Goal: Task Accomplishment & Management: Use online tool/utility

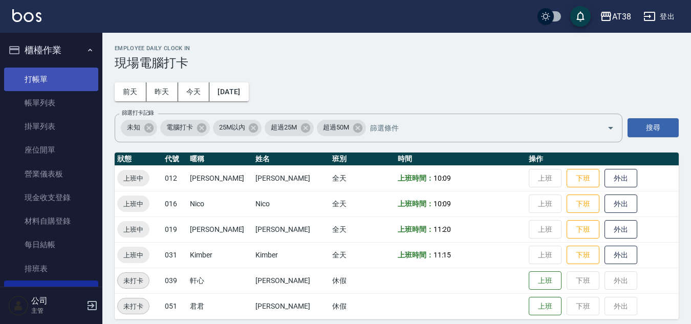
click at [25, 82] on link "打帳單" at bounding box center [51, 80] width 94 height 24
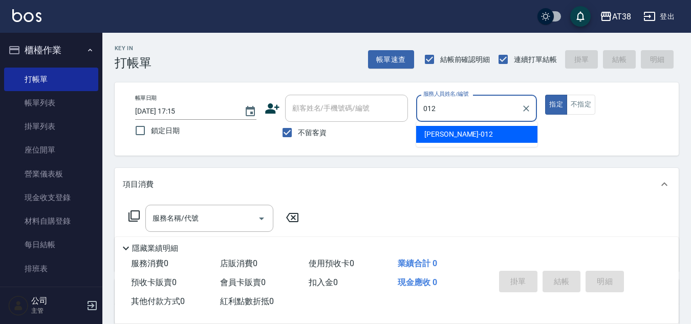
type input "[PERSON_NAME]-012"
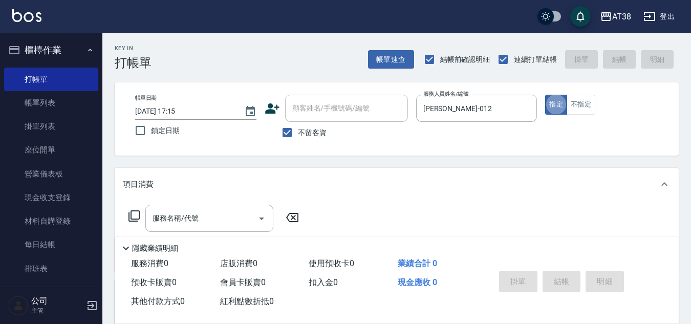
type button "true"
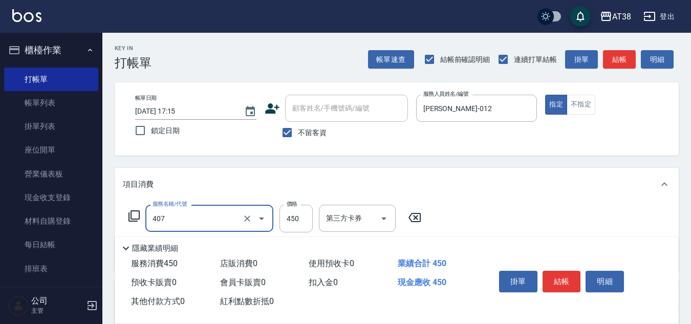
type input "剪髮(407)"
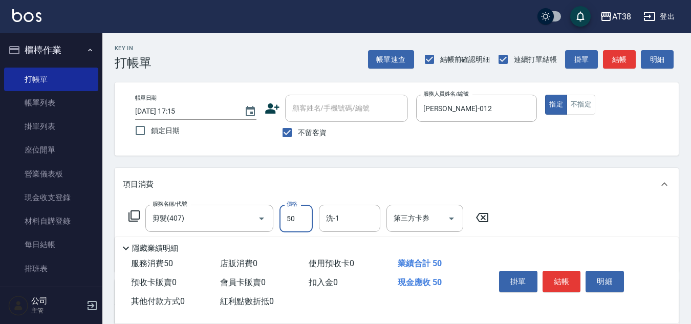
type input "500"
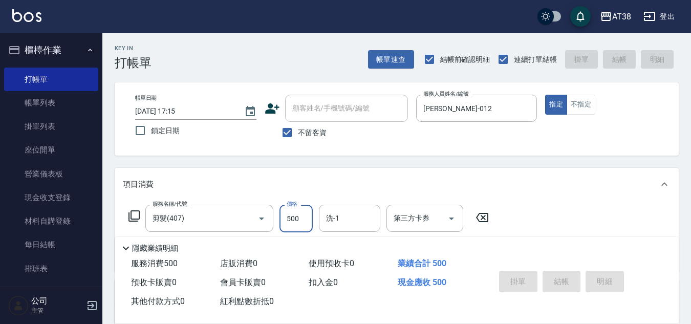
type input "[DATE] 17:17"
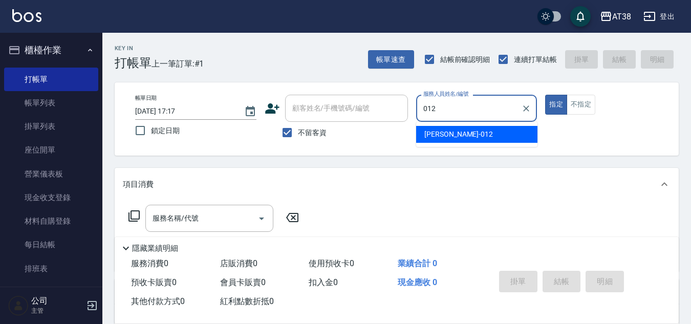
type input "[PERSON_NAME]-012"
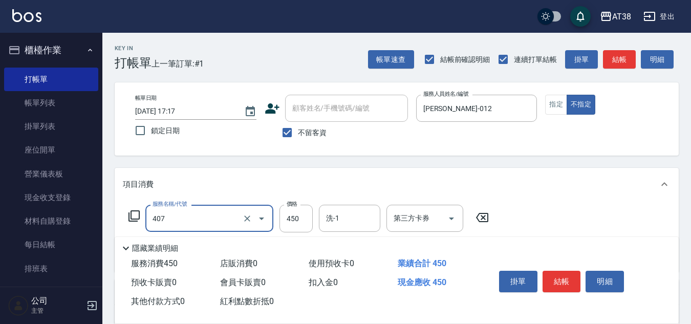
type input "剪髮(407)"
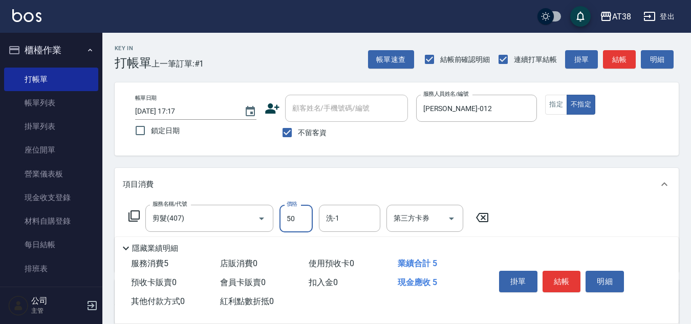
type input "500"
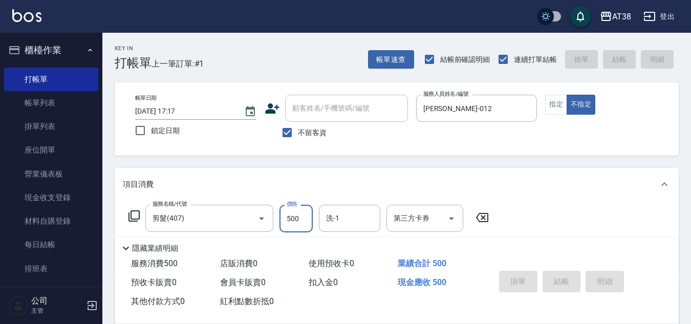
type input "[DATE] 17:18"
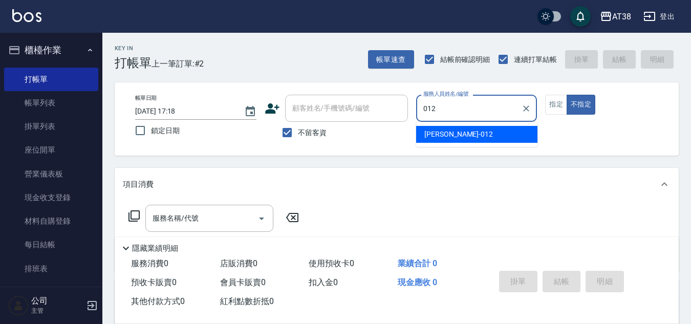
type input "[PERSON_NAME]-012"
type button "false"
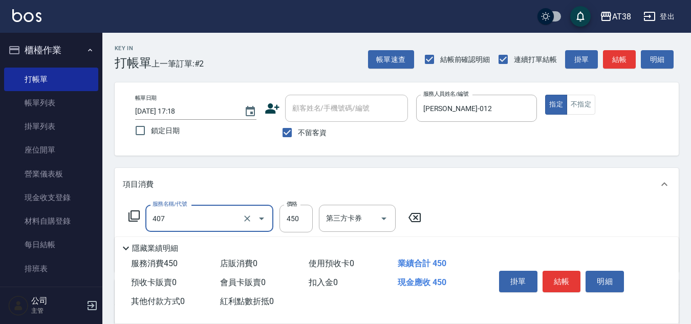
type input "剪髮(407)"
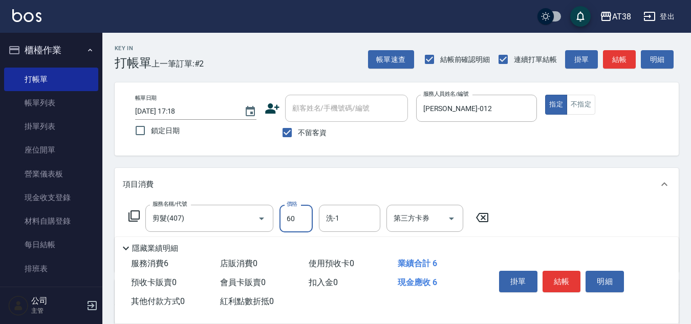
type input "600"
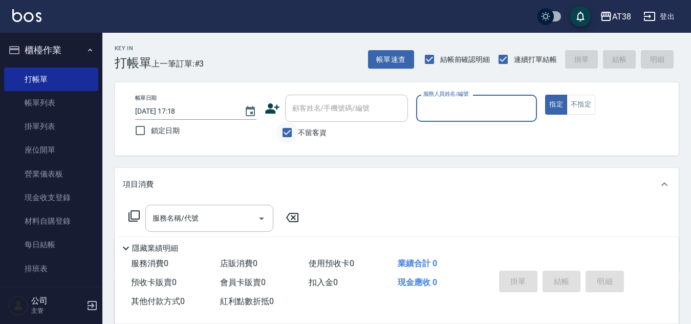
click at [287, 134] on input "不留客資" at bounding box center [286, 132] width 21 height 21
checkbox input "false"
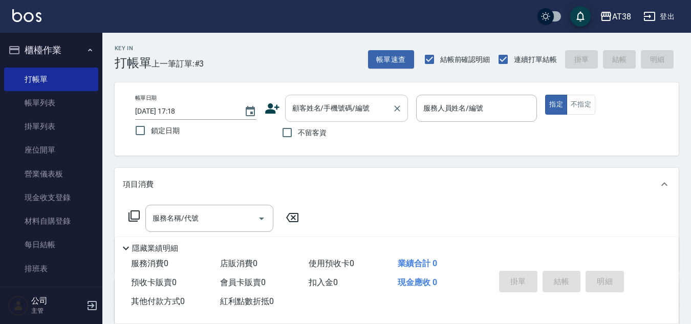
click at [293, 113] on div "顧客姓名/手機號碼/編號 顧客姓名/手機號碼/編號" at bounding box center [346, 108] width 123 height 27
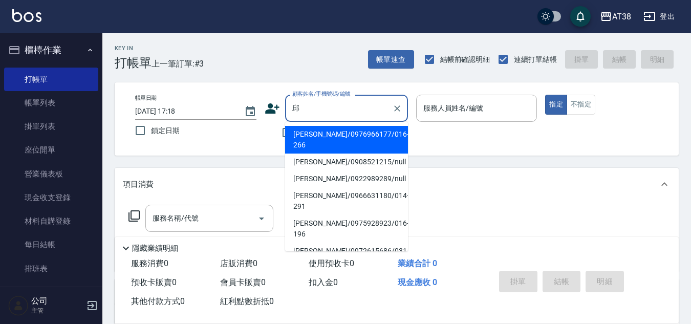
click at [343, 134] on li "[PERSON_NAME]/0976966177/016-266" at bounding box center [346, 140] width 123 height 28
type input "[PERSON_NAME]/0976966177/016-266"
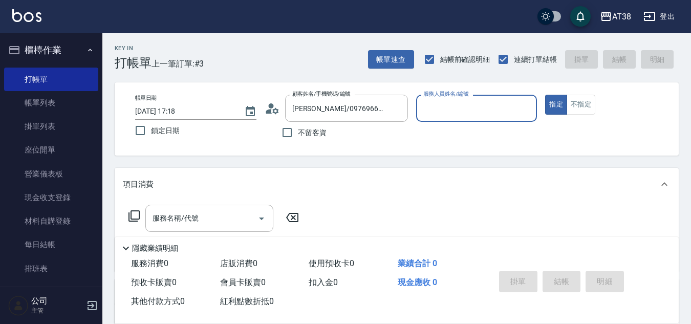
type input "Nico-016"
click at [236, 224] on input "服務名稱/代號" at bounding box center [201, 218] width 103 height 18
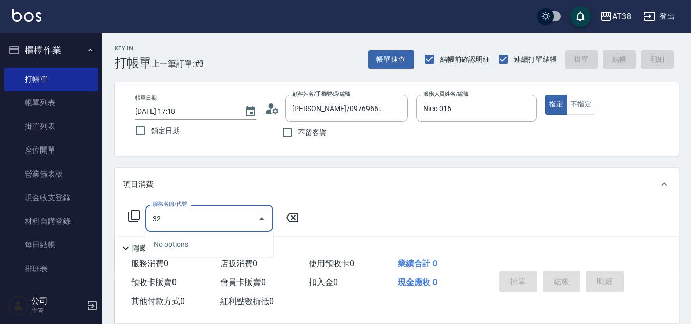
type input "326"
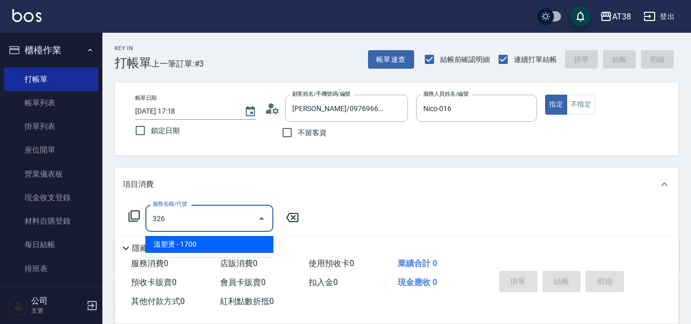
type input "170"
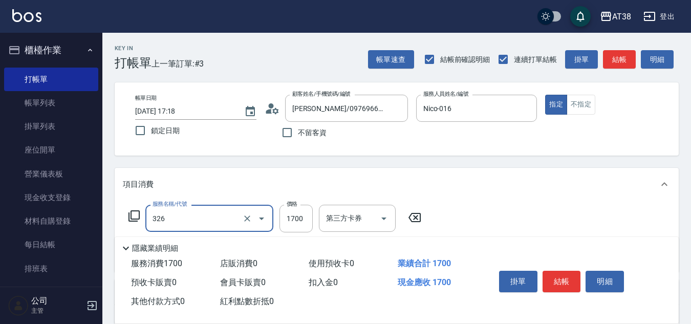
type input "溫塑燙(326)"
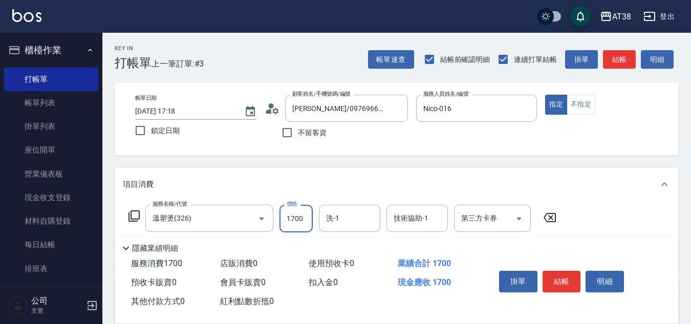
type input "1"
type input "0"
type input "150"
type input "1500"
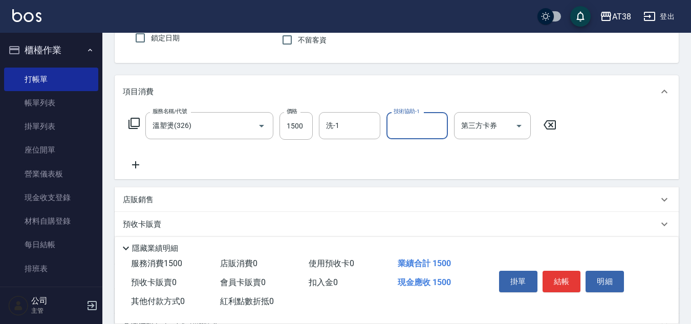
scroll to position [102, 0]
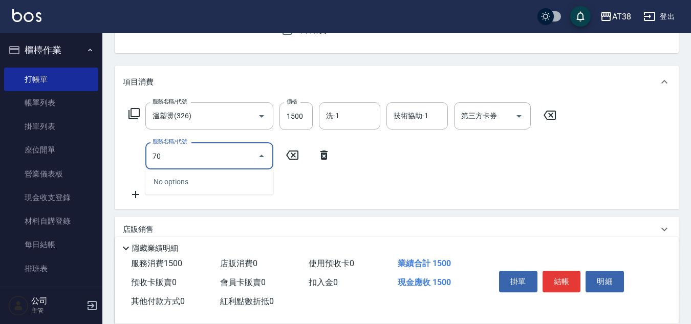
type input "706"
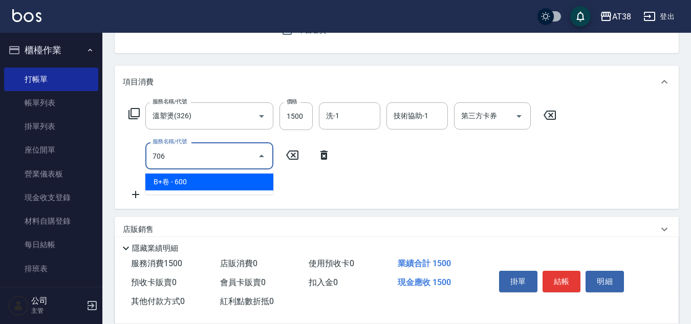
type input "210"
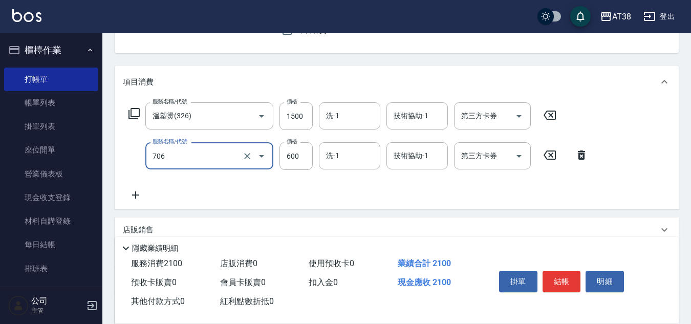
type input "B+卷(706)"
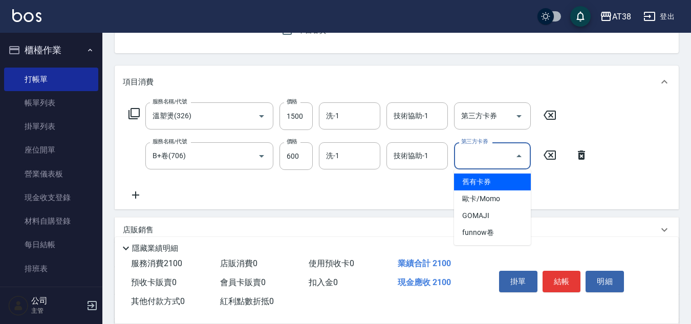
type input "舊有卡券"
type input "150"
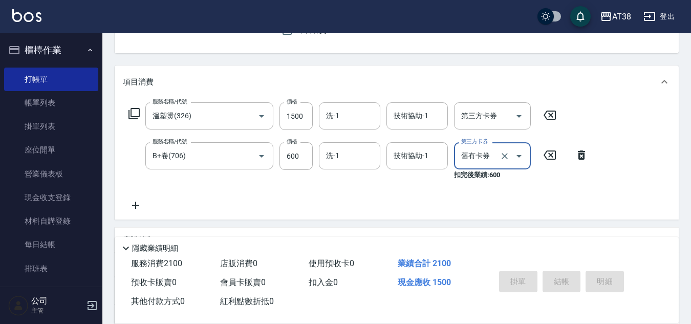
type input "0"
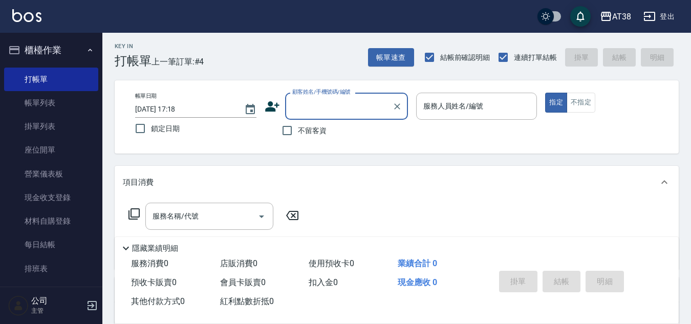
scroll to position [0, 0]
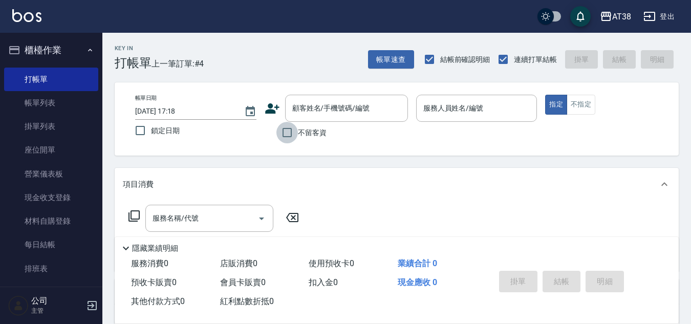
click at [292, 132] on input "不留客資" at bounding box center [286, 132] width 21 height 21
checkbox input "true"
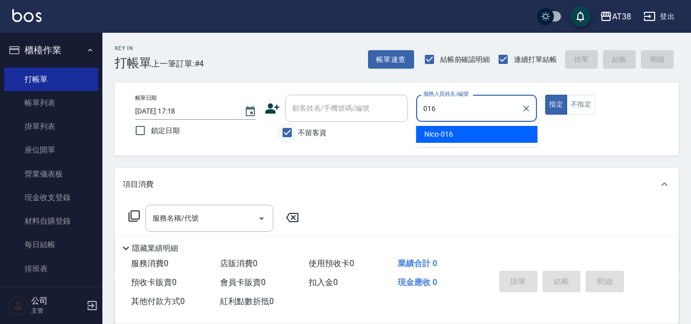
type input "Nico-016"
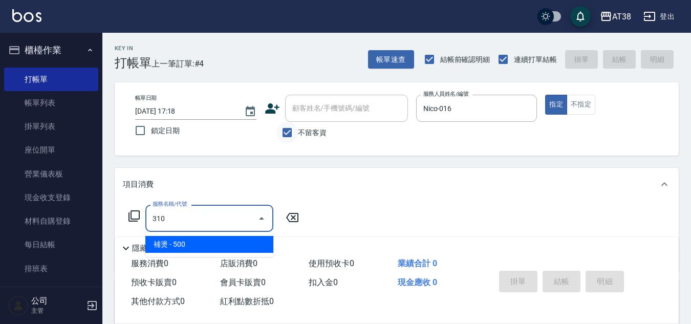
type input "補燙(310)"
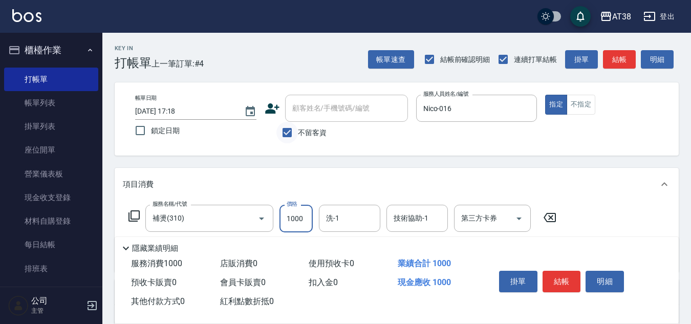
type input "1000"
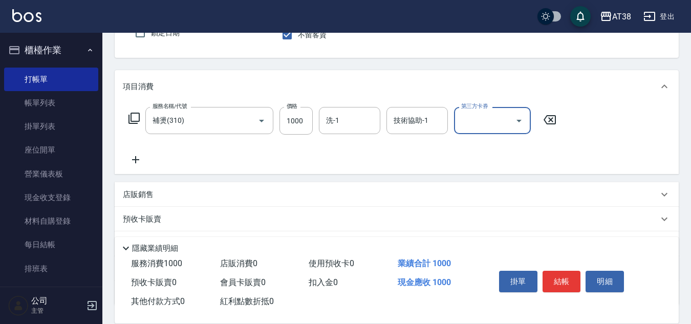
scroll to position [102, 0]
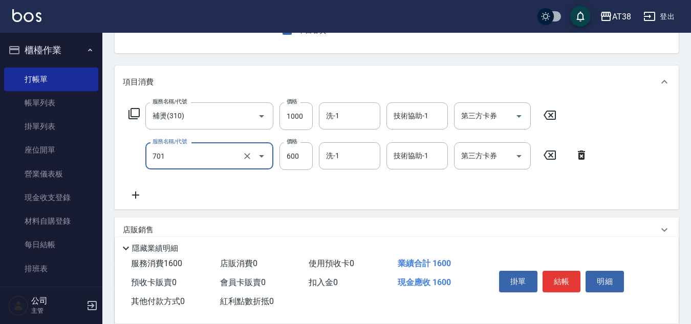
type input "護髮(自嶺料)(701)"
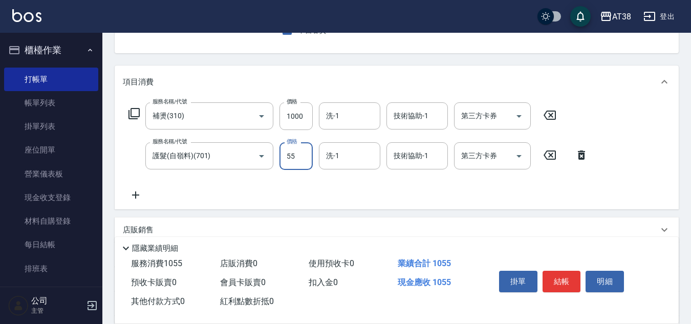
type input "550"
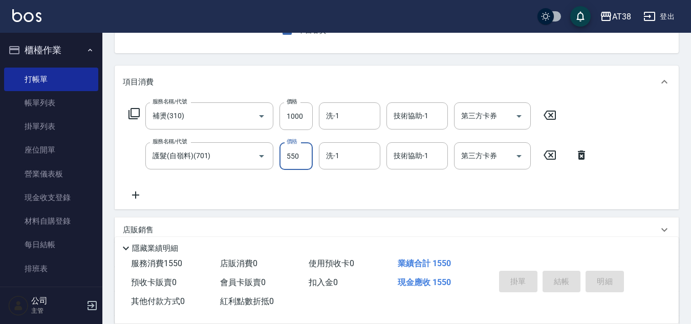
type input "[DATE] 17:19"
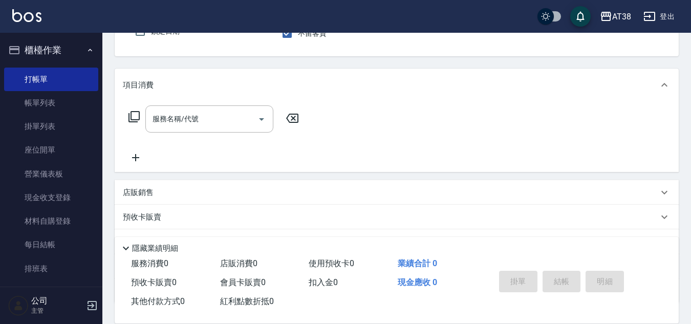
scroll to position [48, 0]
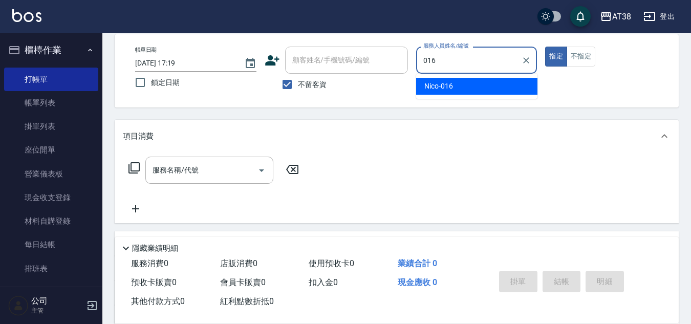
type input "Nico-016"
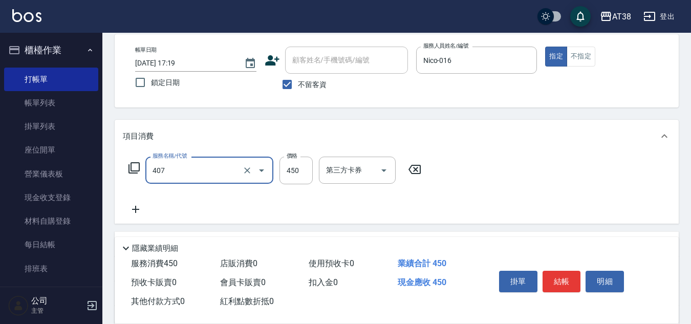
type input "剪髮(407)"
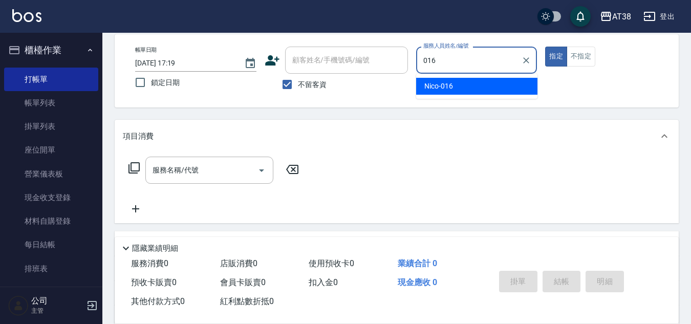
type input "Nico-016"
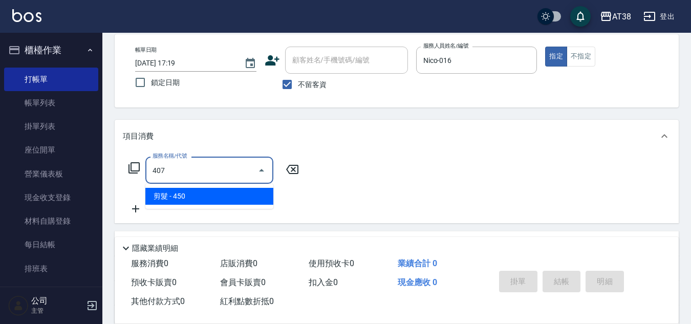
type input "剪髮(407)"
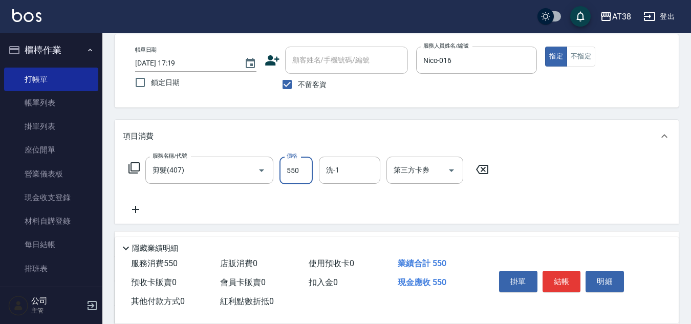
type input "550"
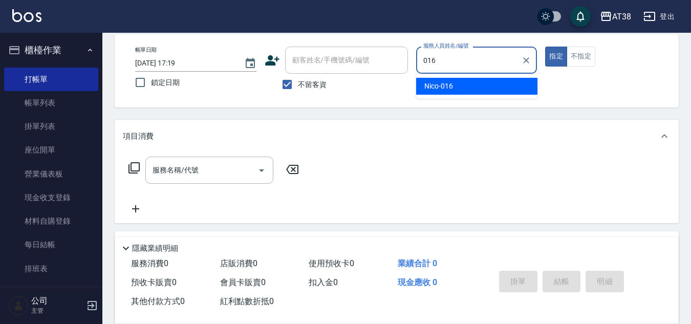
type input "Nico-016"
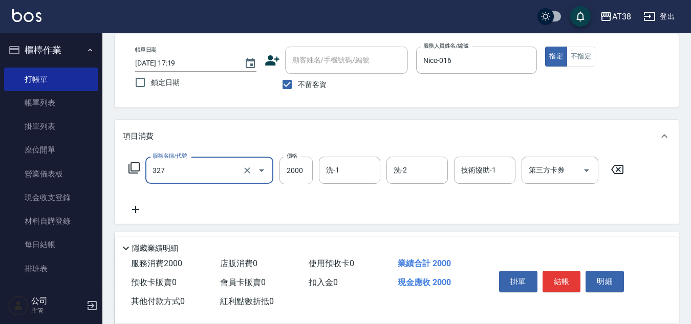
type input "溫塑燙(327)"
type input "2300"
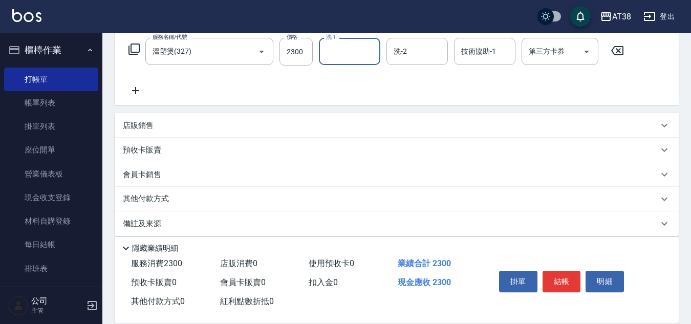
scroll to position [177, 0]
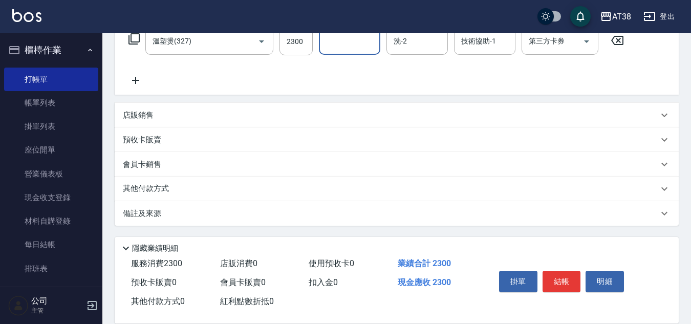
click at [135, 120] on p "店販銷售" at bounding box center [138, 115] width 31 height 11
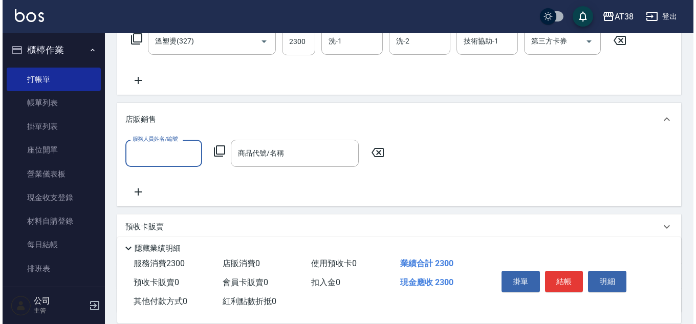
scroll to position [0, 0]
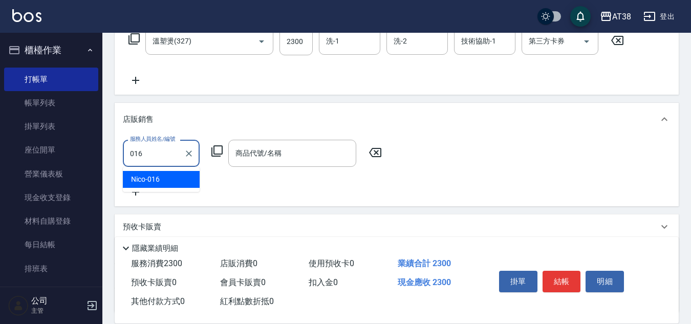
type input "Nico-016"
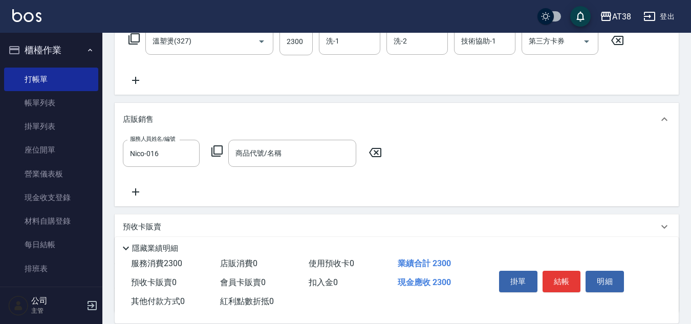
click at [212, 153] on icon at bounding box center [216, 150] width 11 height 11
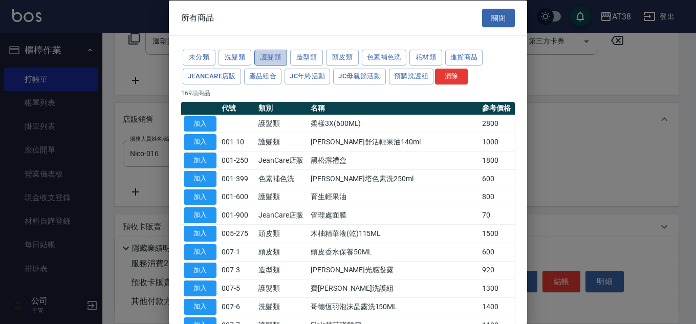
click at [272, 60] on button "護髮類" at bounding box center [270, 58] width 33 height 16
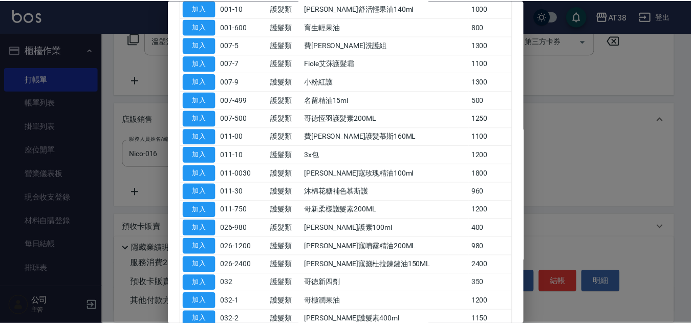
scroll to position [154, 0]
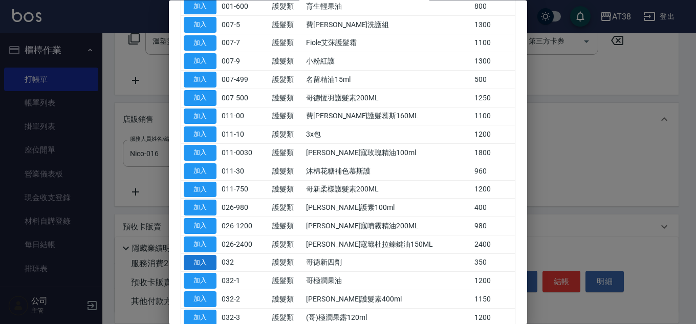
click at [199, 264] on button "加入" at bounding box center [200, 263] width 33 height 16
type input "哥徳新四劑"
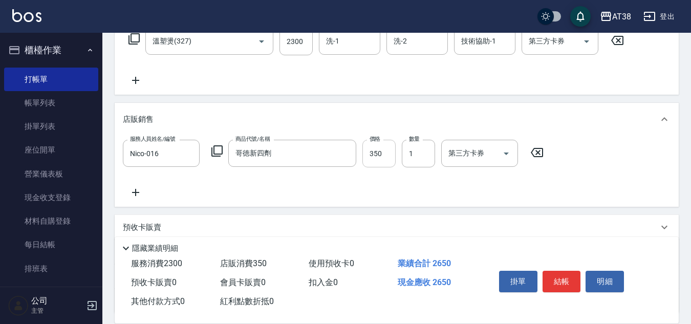
click at [372, 156] on input "350" at bounding box center [378, 154] width 33 height 28
type input "300"
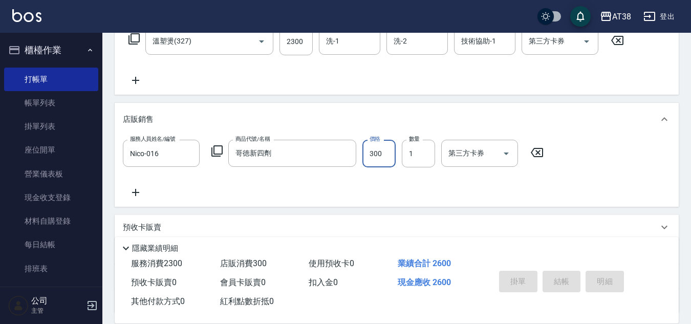
type input "[DATE] 17:20"
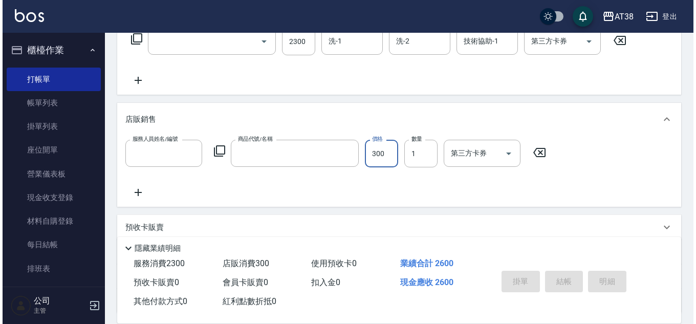
scroll to position [0, 0]
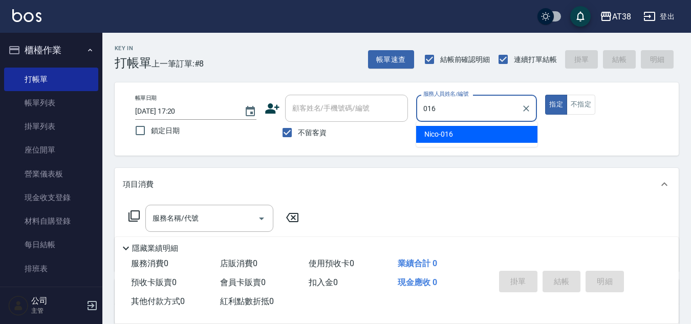
type input "Nico-016"
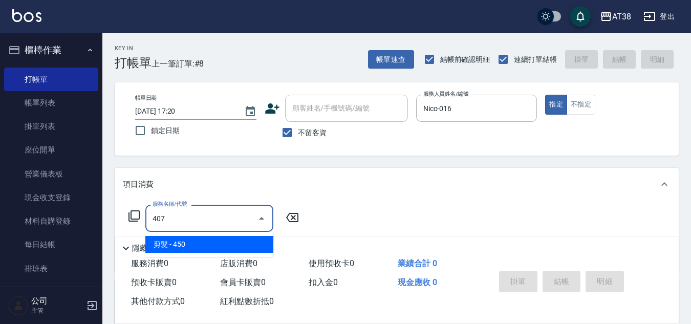
type input "剪髮(407)"
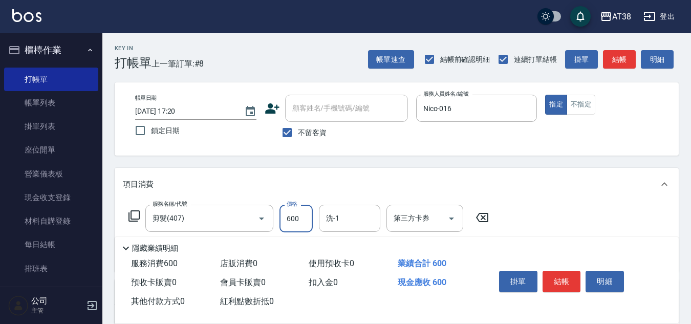
type input "600"
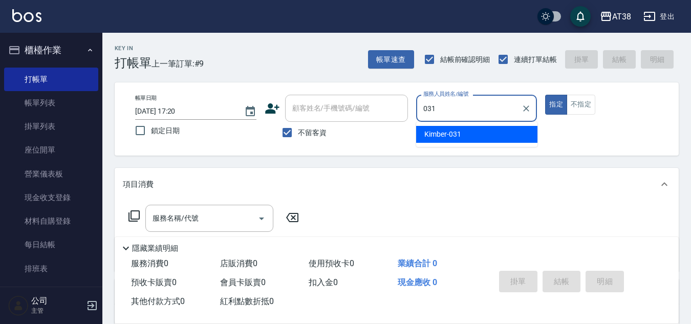
type input "Kimber-031"
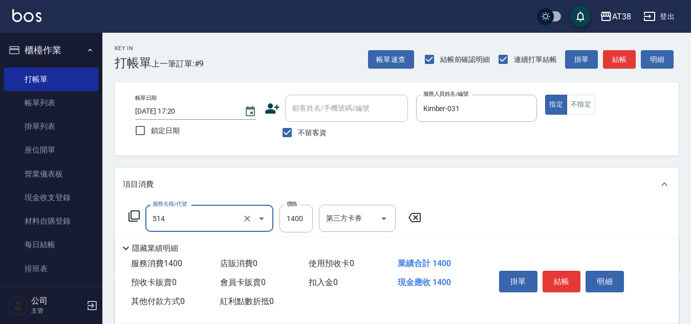
type input "染髮(長)(514)"
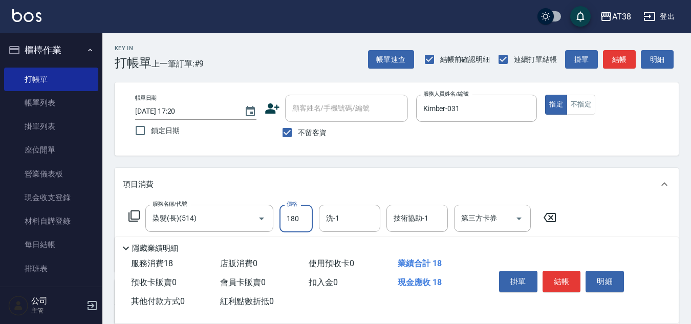
type input "1800"
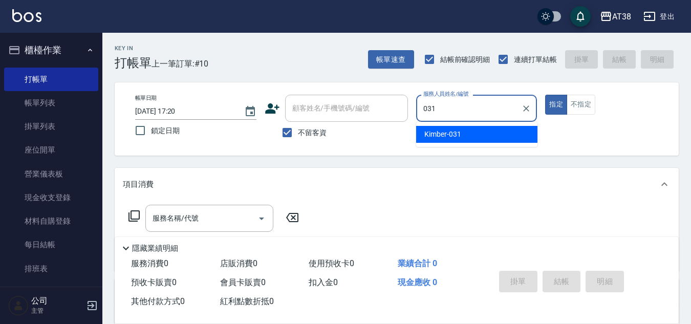
type input "Kimber-031"
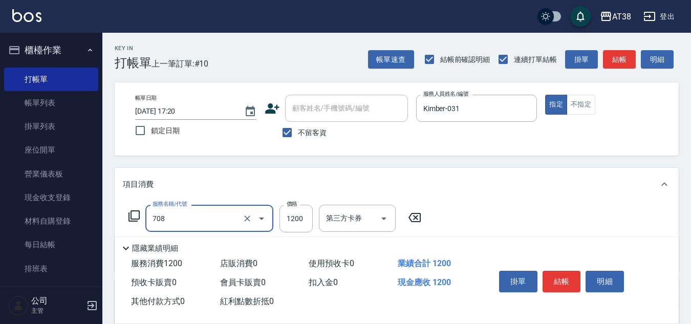
type input "哥德三劑護髮(708)"
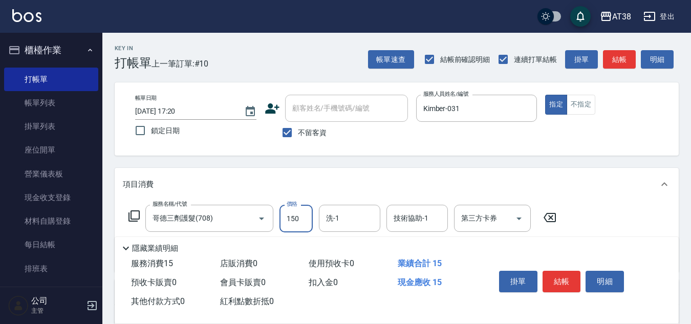
type input "1500"
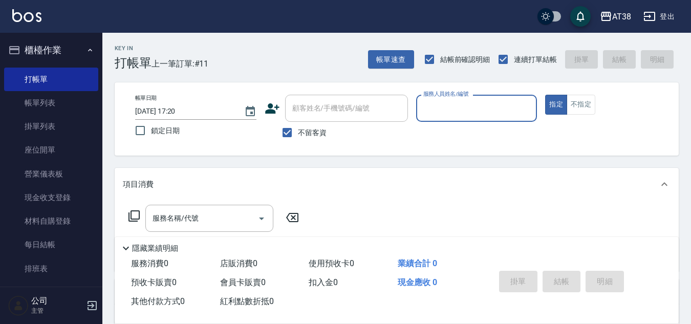
click at [664, 10] on button "登出" at bounding box center [658, 16] width 39 height 19
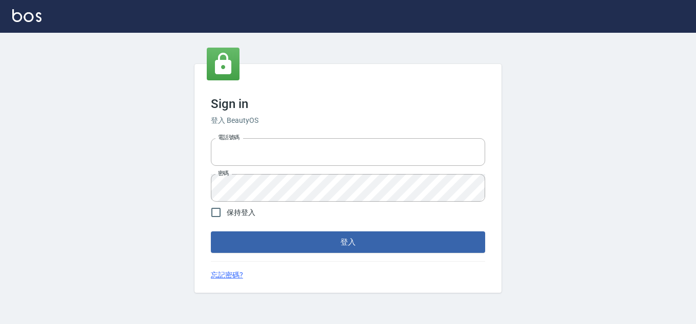
type input "28822767"
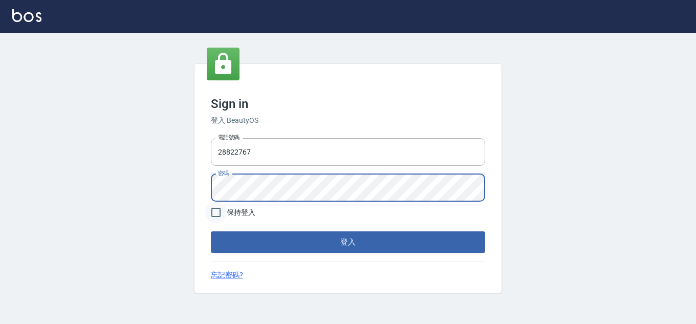
click at [220, 216] on input "保持登入" at bounding box center [215, 212] width 21 height 21
checkbox input "true"
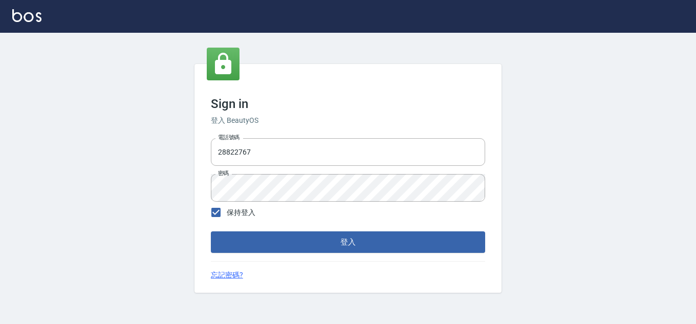
click at [239, 236] on button "登入" at bounding box center [348, 241] width 274 height 21
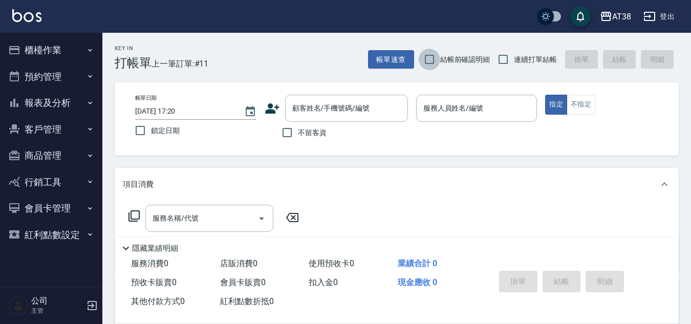
click at [427, 59] on input "結帳前確認明細" at bounding box center [429, 59] width 21 height 21
checkbox input "true"
click at [506, 61] on input "連續打單結帳" at bounding box center [502, 59] width 21 height 21
checkbox input "true"
click at [289, 132] on input "不留客資" at bounding box center [286, 132] width 21 height 21
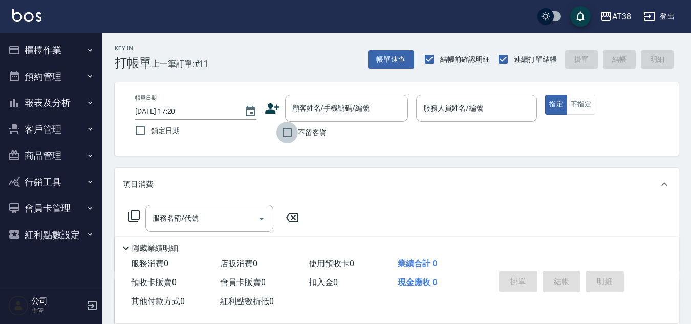
checkbox input "true"
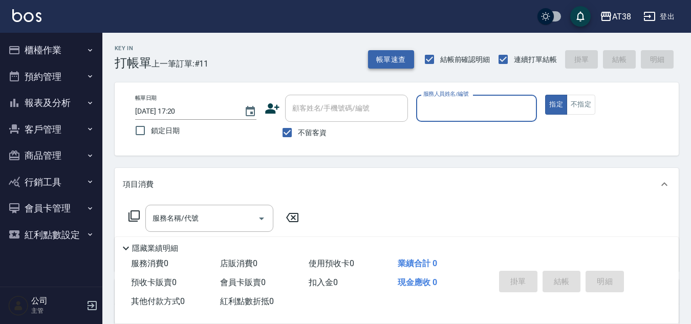
click at [372, 56] on button "帳單速查" at bounding box center [391, 59] width 46 height 19
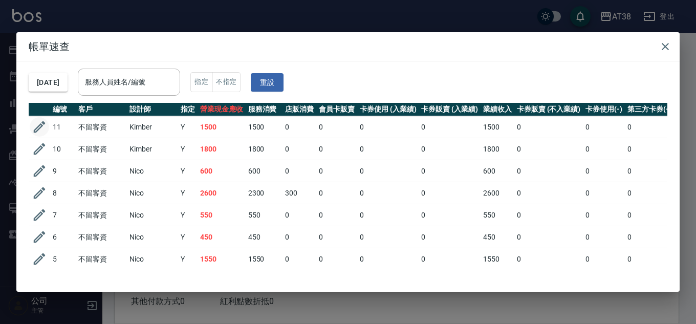
click at [41, 127] on icon "button" at bounding box center [40, 127] width 12 height 12
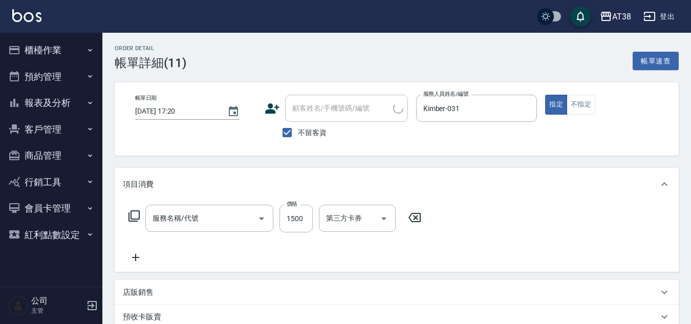
type input "[DATE] 17:20"
checkbox input "true"
type input "Kimber-031"
type input "哥德三劑護髮(708)"
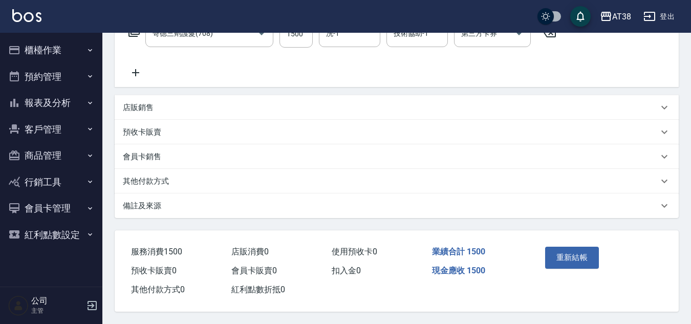
scroll to position [189, 0]
click at [153, 181] on p "其他付款方式" at bounding box center [146, 181] width 46 height 11
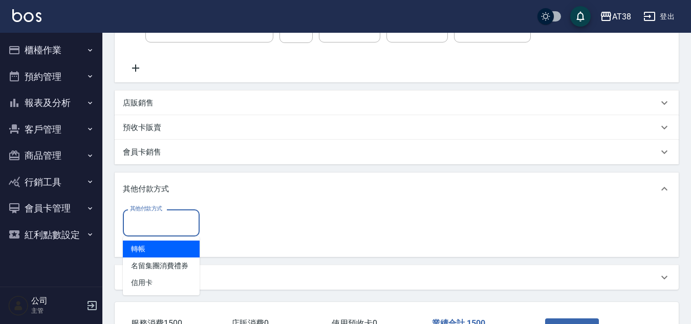
click at [164, 218] on div "其他付款方式 其他付款方式" at bounding box center [161, 222] width 77 height 27
click at [142, 248] on span "轉帳" at bounding box center [161, 249] width 77 height 17
type input "轉帳"
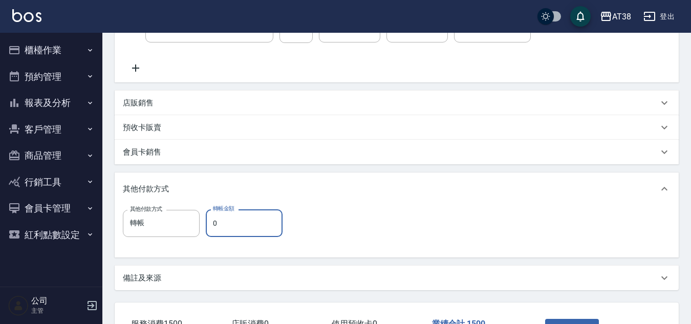
click at [218, 219] on input "0" at bounding box center [244, 223] width 77 height 28
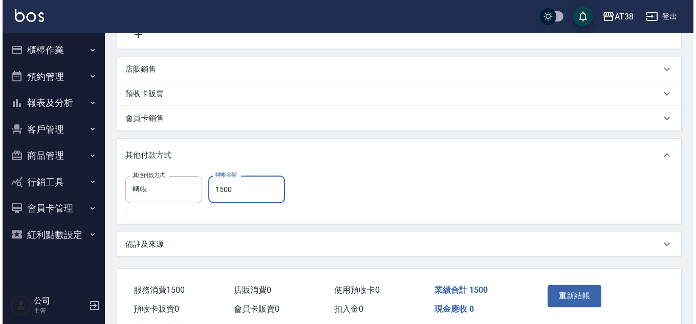
scroll to position [266, 0]
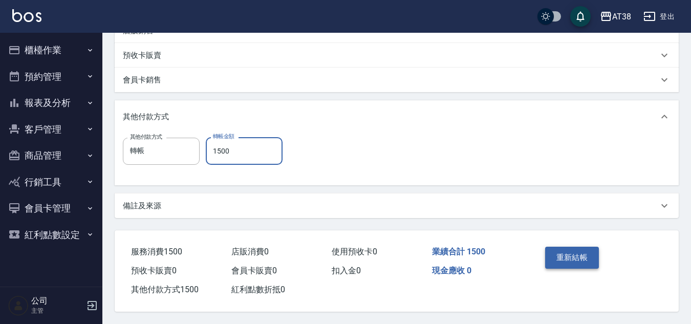
type input "1500"
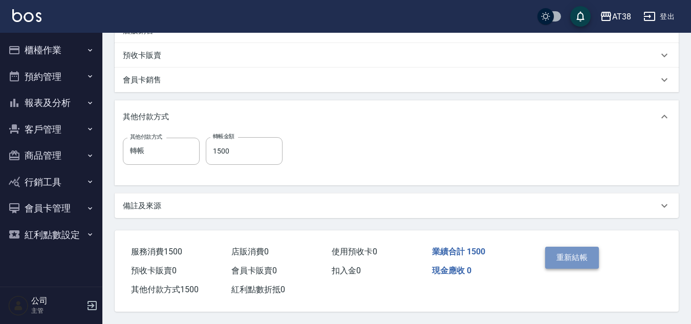
click at [580, 257] on button "重新結帳" at bounding box center [572, 257] width 54 height 21
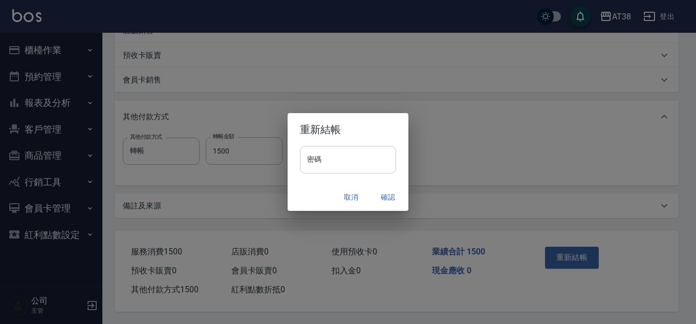
click at [354, 165] on input "密碼" at bounding box center [348, 160] width 96 height 28
type input "******"
click at [384, 197] on button "確認" at bounding box center [388, 197] width 33 height 19
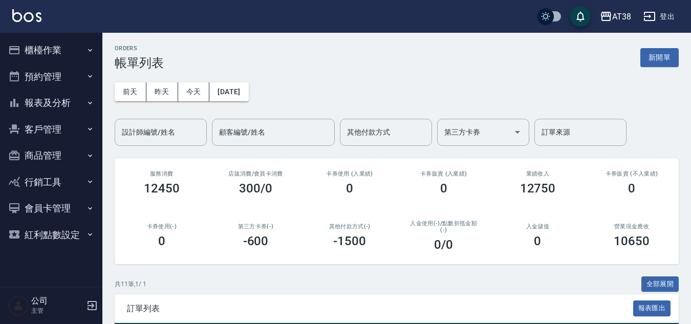
click at [50, 51] on button "櫃檯作業" at bounding box center [51, 50] width 94 height 27
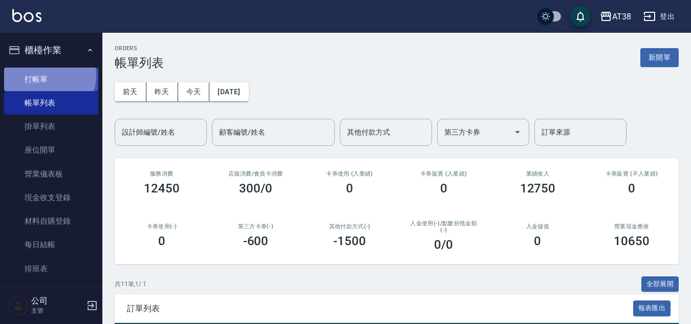
click at [46, 75] on link "打帳單" at bounding box center [51, 80] width 94 height 24
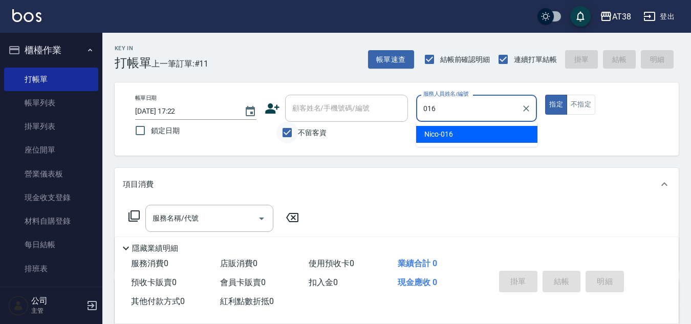
type input "Nico-016"
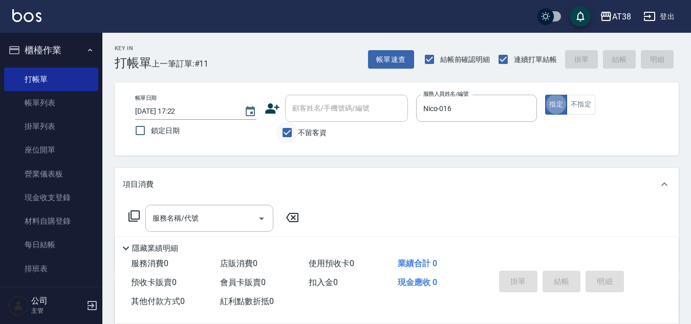
type button "true"
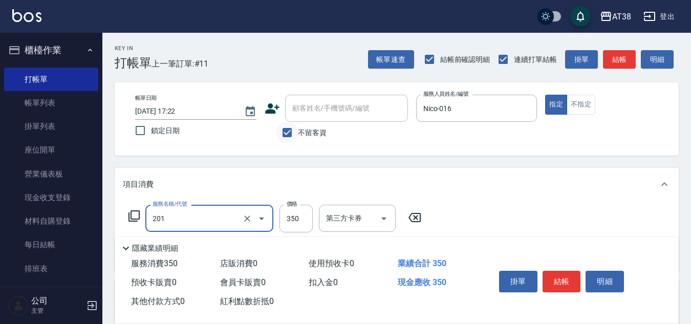
type input "洗髮(201)"
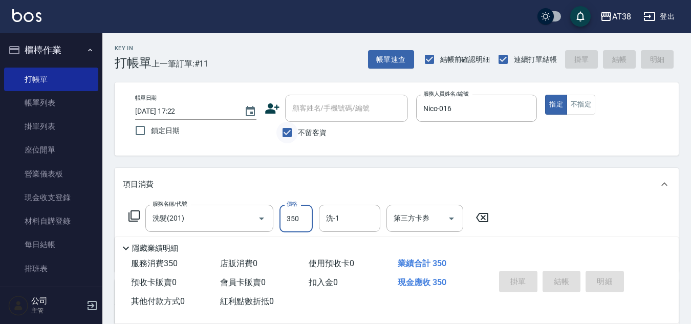
type input "2025/08/17 17:25"
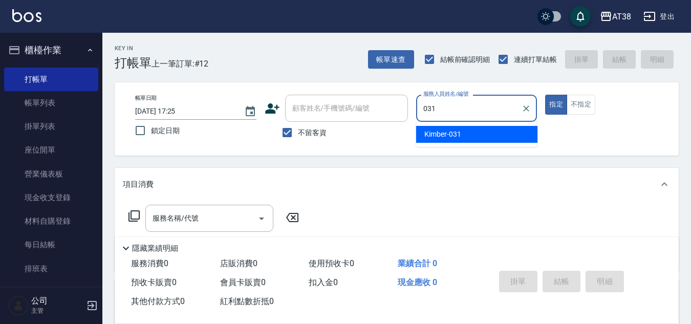
type input "Kimber-031"
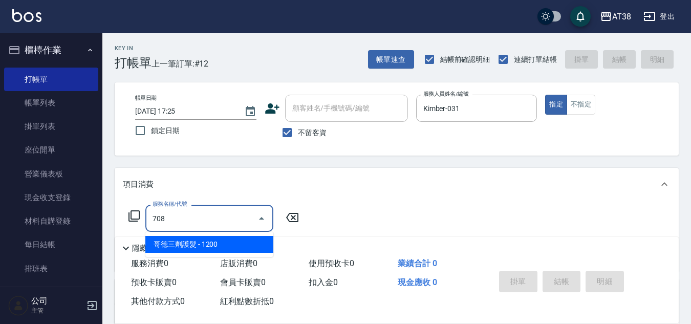
type input "哥德三劑護髮(708)"
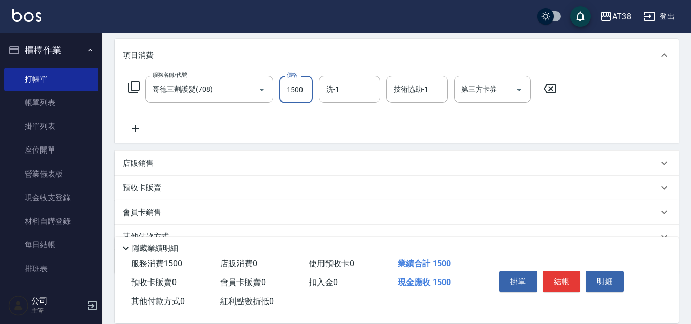
scroll to position [177, 0]
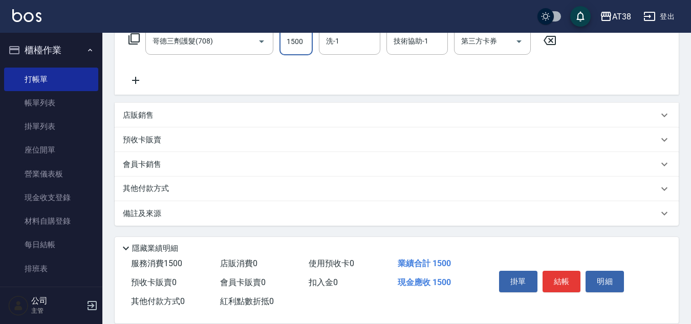
type input "1500"
click at [155, 188] on p "其他付款方式" at bounding box center [148, 188] width 51 height 11
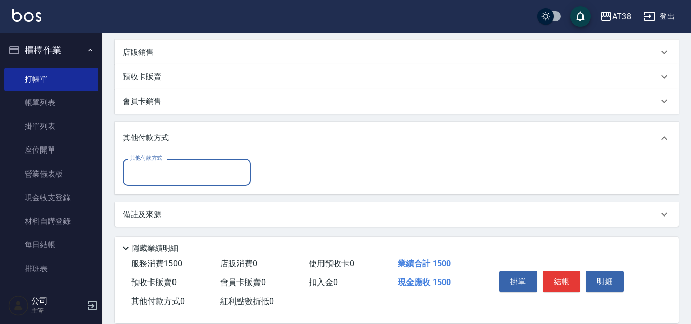
scroll to position [241, 0]
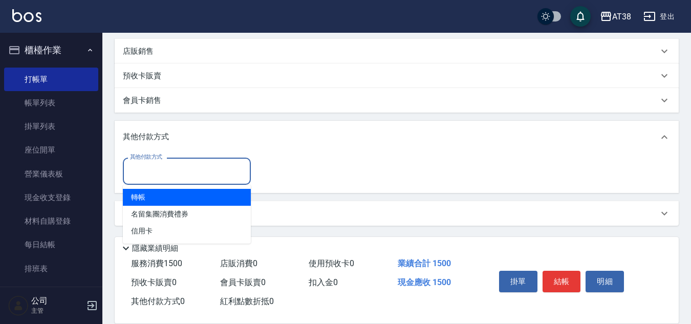
click at [161, 163] on input "其他付款方式" at bounding box center [186, 171] width 119 height 18
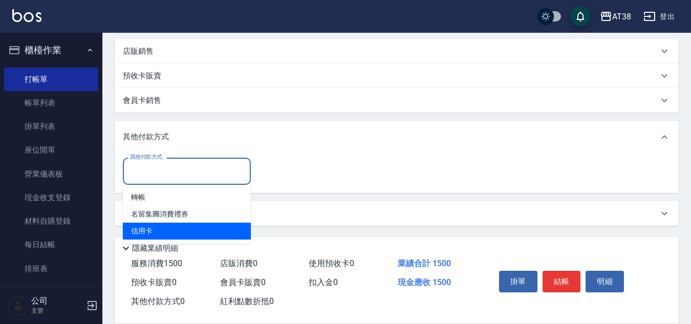
click at [143, 236] on span "信用卡" at bounding box center [187, 231] width 128 height 17
type input "信用卡"
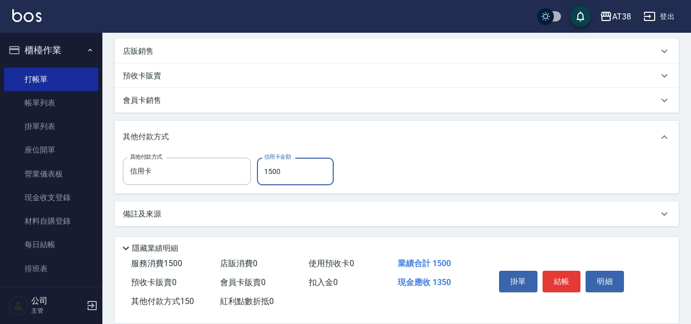
type input "1500"
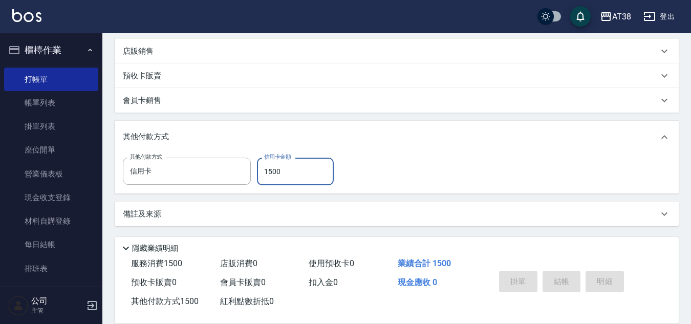
type input "2025/08/17 17:41"
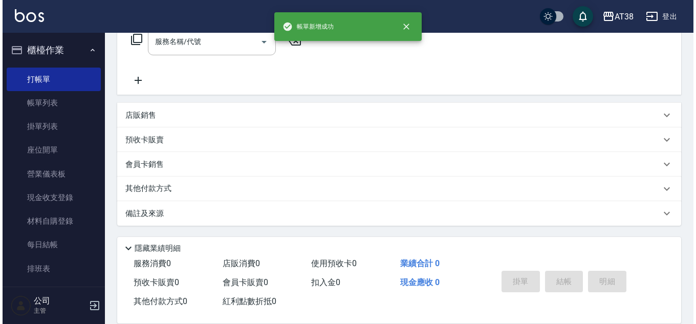
scroll to position [0, 0]
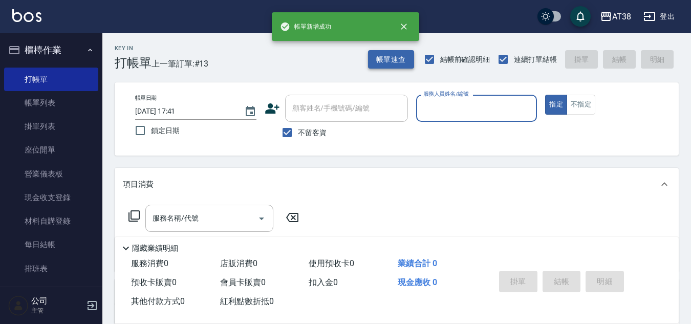
click at [393, 62] on button "帳單速查" at bounding box center [391, 59] width 46 height 19
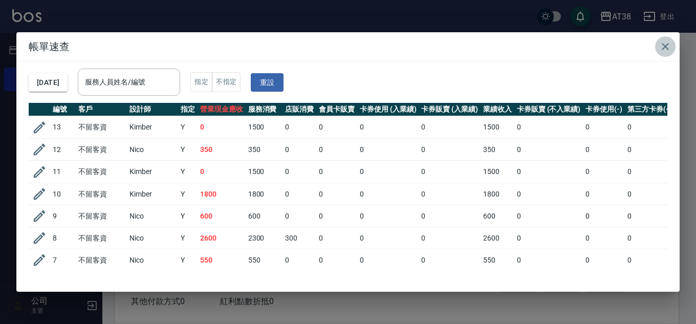
click at [664, 47] on icon "button" at bounding box center [665, 46] width 12 height 12
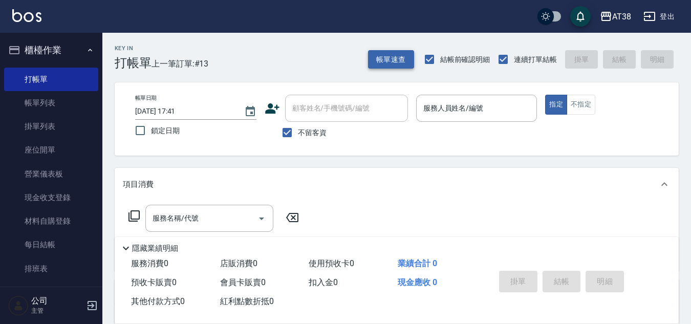
click at [391, 65] on button "帳單速查" at bounding box center [391, 59] width 46 height 19
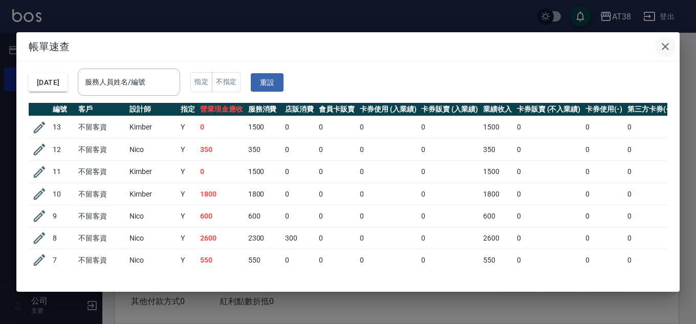
click at [665, 48] on icon "button" at bounding box center [665, 46] width 12 height 12
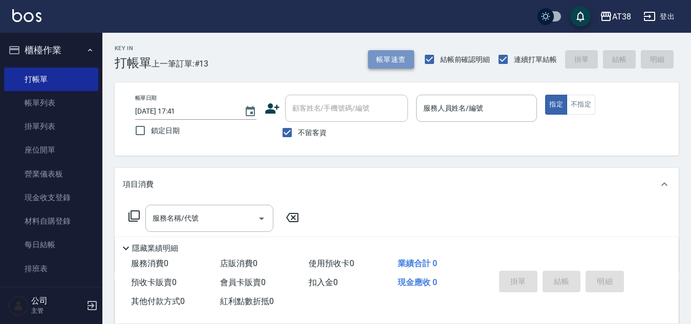
click at [377, 56] on button "帳單速查" at bounding box center [391, 59] width 46 height 19
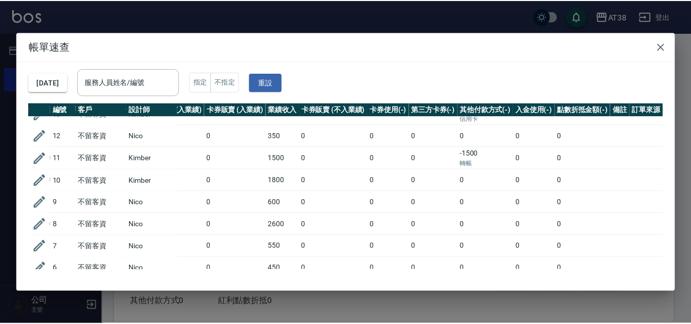
scroll to position [0, 218]
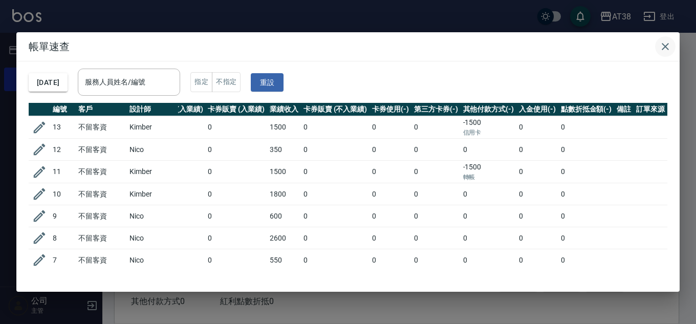
click at [667, 44] on icon "button" at bounding box center [665, 46] width 12 height 12
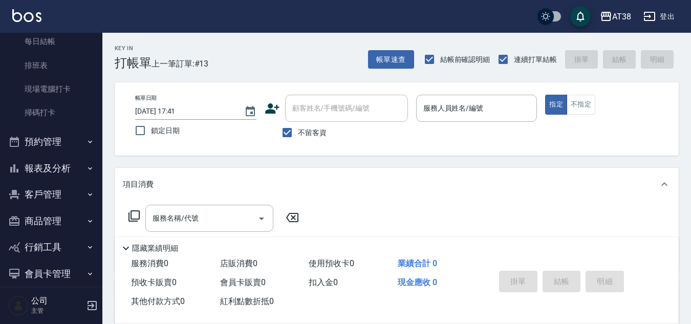
scroll to position [205, 0]
click at [50, 167] on button "報表及分析" at bounding box center [51, 167] width 94 height 27
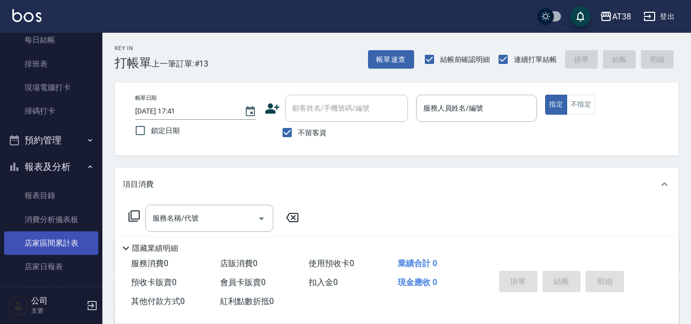
click at [60, 245] on link "店家區間累計表" at bounding box center [51, 243] width 94 height 24
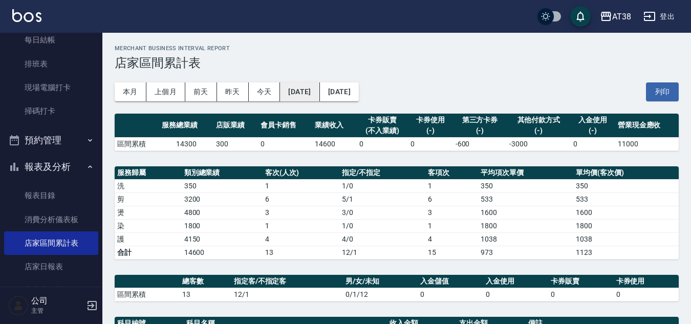
click at [318, 93] on button "[DATE]" at bounding box center [299, 91] width 39 height 19
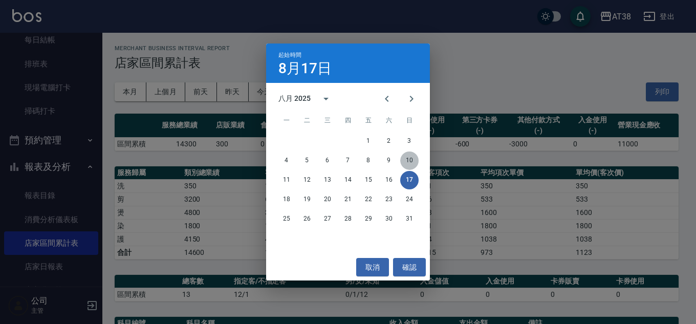
click at [407, 157] on button "10" at bounding box center [409, 161] width 18 height 18
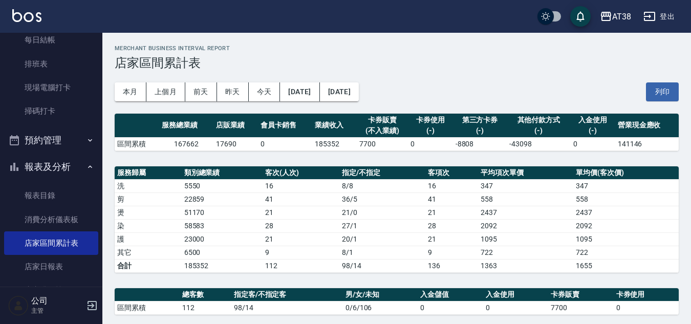
click at [359, 91] on button "[DATE]" at bounding box center [339, 91] width 39 height 19
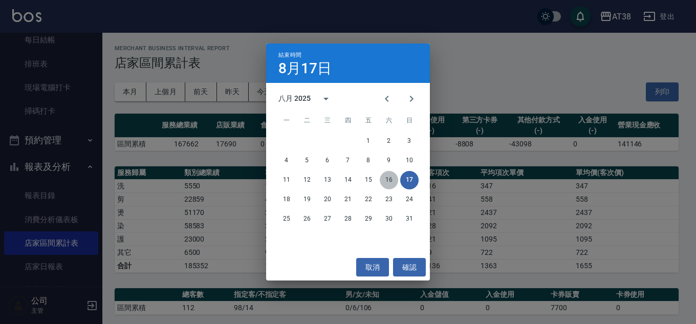
click at [389, 178] on button "16" at bounding box center [389, 180] width 18 height 18
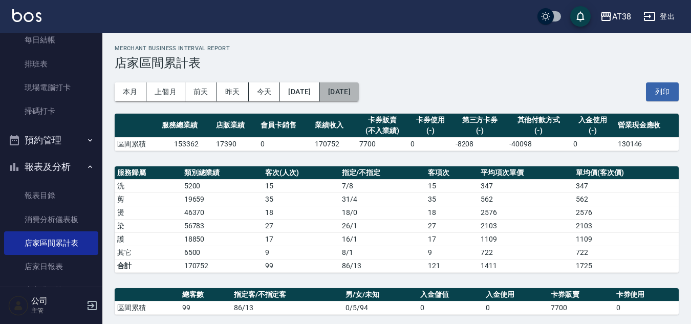
click at [359, 89] on button "2025/08/16" at bounding box center [339, 91] width 39 height 19
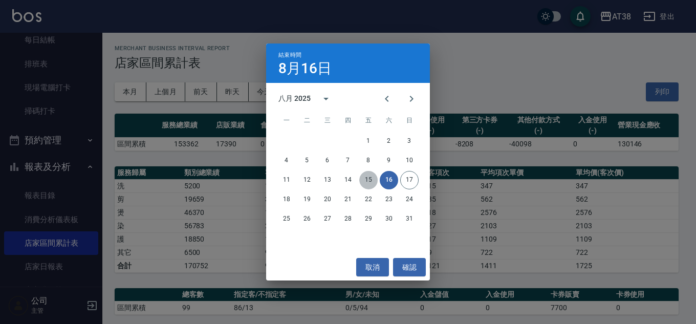
click at [366, 180] on button "15" at bounding box center [368, 180] width 18 height 18
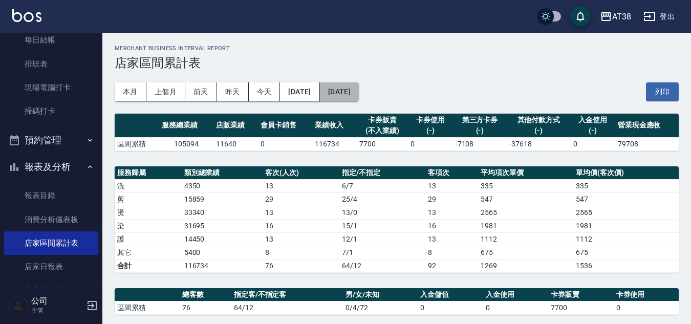
click at [359, 93] on button "2025/08/15" at bounding box center [339, 91] width 39 height 19
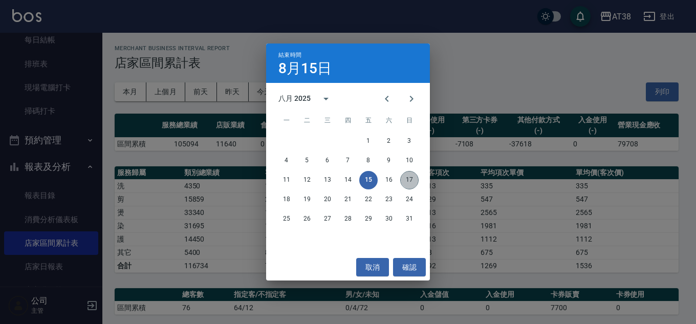
click at [412, 179] on button "17" at bounding box center [409, 180] width 18 height 18
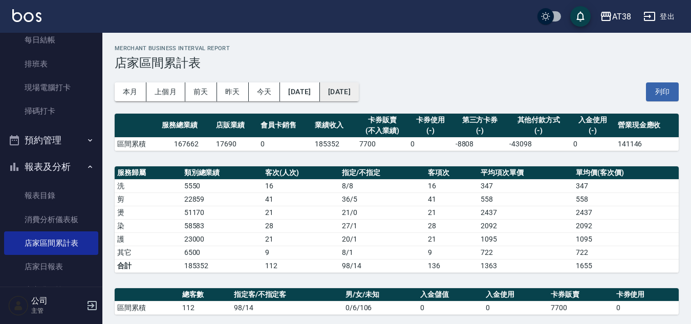
click at [359, 89] on button "[DATE]" at bounding box center [339, 91] width 39 height 19
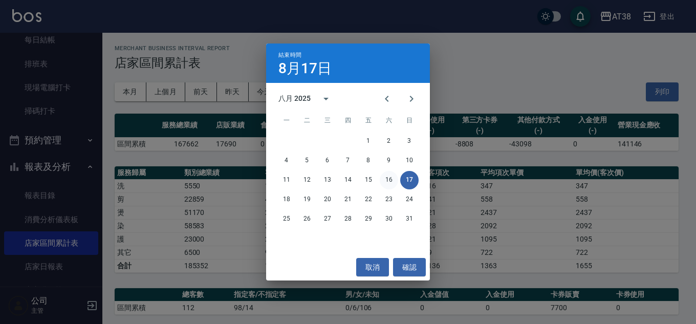
click at [390, 182] on button "16" at bounding box center [389, 180] width 18 height 18
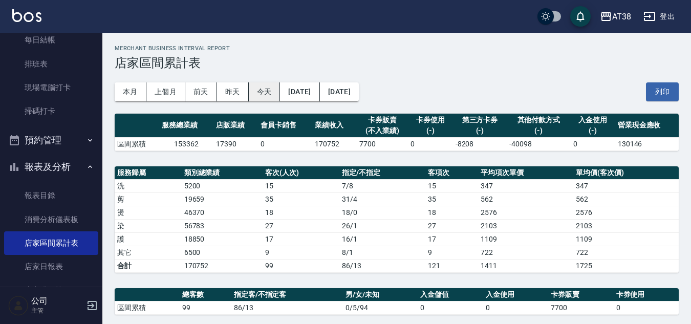
click at [265, 93] on button "今天" at bounding box center [265, 91] width 32 height 19
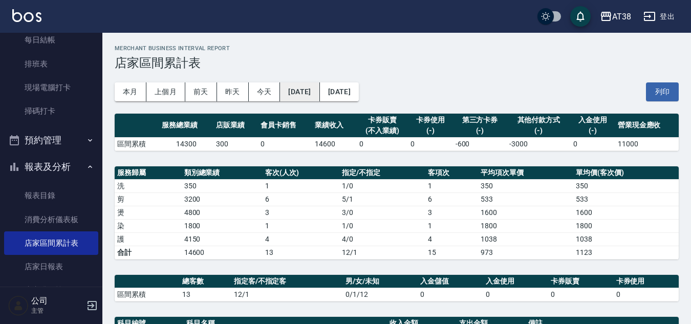
click at [308, 92] on button "[DATE]" at bounding box center [299, 91] width 39 height 19
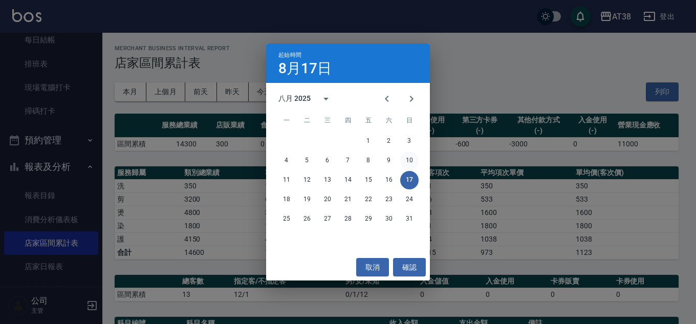
click at [406, 158] on button "10" at bounding box center [409, 161] width 18 height 18
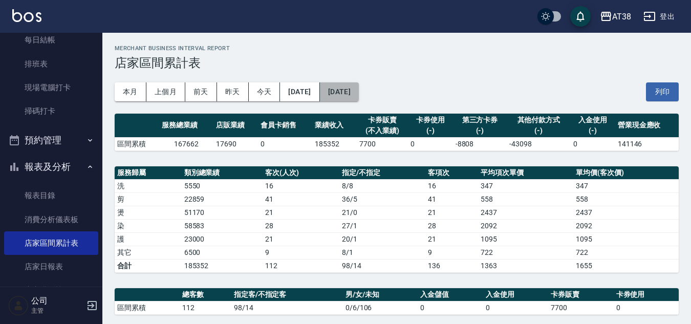
click at [359, 93] on button "[DATE]" at bounding box center [339, 91] width 39 height 19
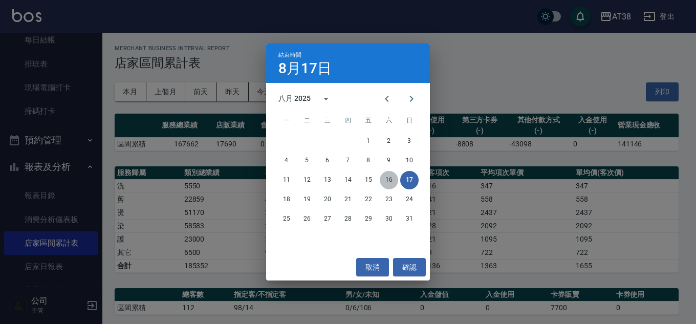
click at [386, 177] on button "16" at bounding box center [389, 180] width 18 height 18
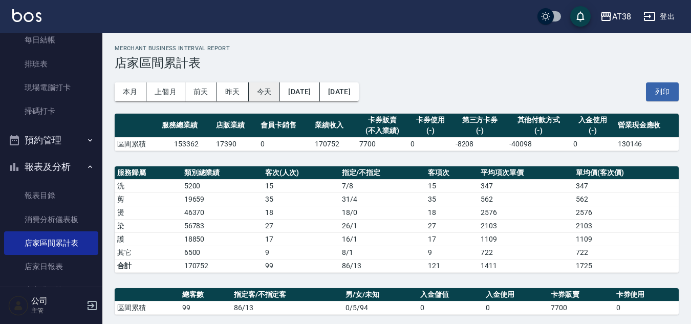
click at [259, 96] on button "今天" at bounding box center [265, 91] width 32 height 19
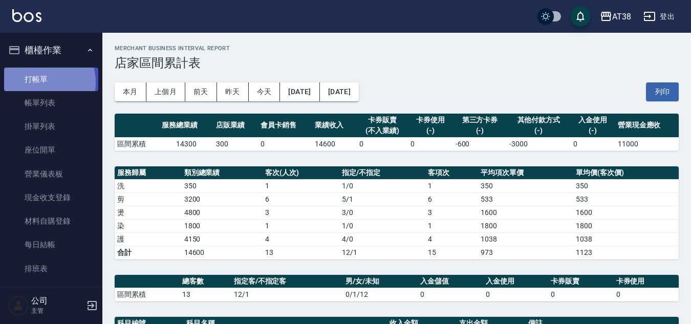
click at [41, 82] on link "打帳單" at bounding box center [51, 80] width 94 height 24
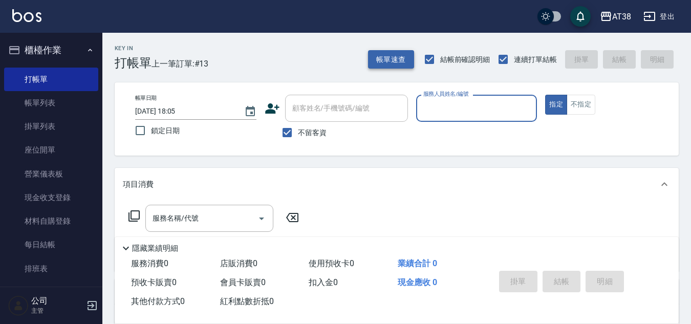
click at [389, 63] on button "帳單速查" at bounding box center [391, 59] width 46 height 19
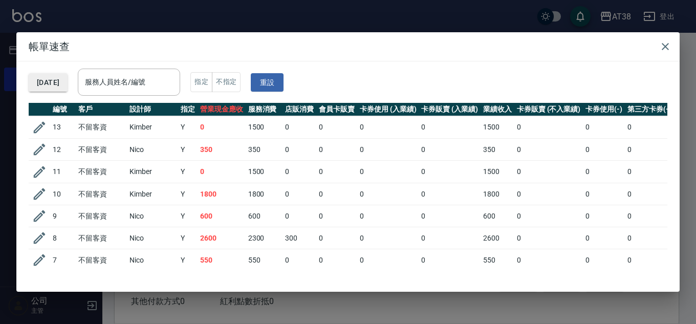
click at [60, 82] on button "[DATE]" at bounding box center [48, 82] width 39 height 19
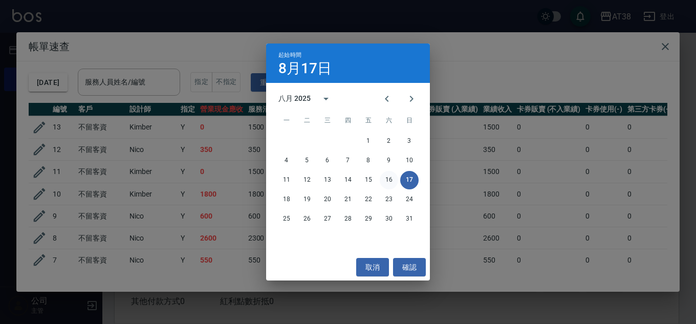
click at [385, 178] on button "16" at bounding box center [389, 180] width 18 height 18
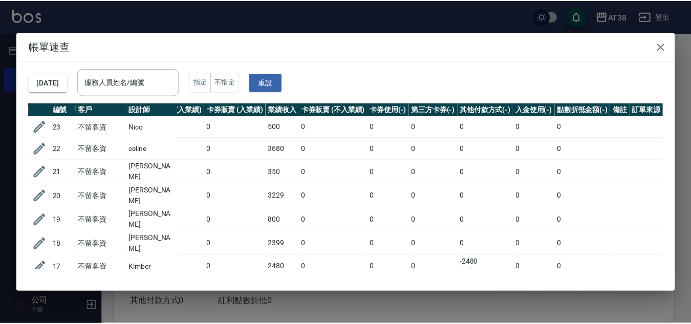
scroll to position [0, 218]
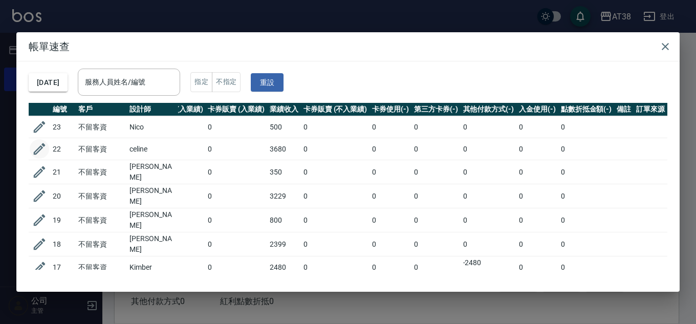
click at [37, 146] on icon "button" at bounding box center [39, 148] width 15 height 15
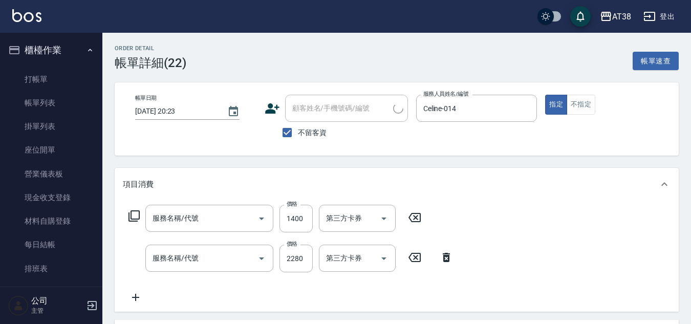
type input "2025/08/16 20:23"
checkbox input "true"
type input "Celine-014"
type input "哥德三劑護髮(708)"
type input "染髮(長)(514)"
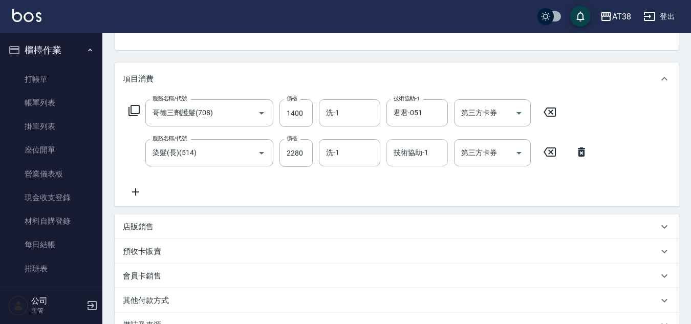
scroll to position [205, 0]
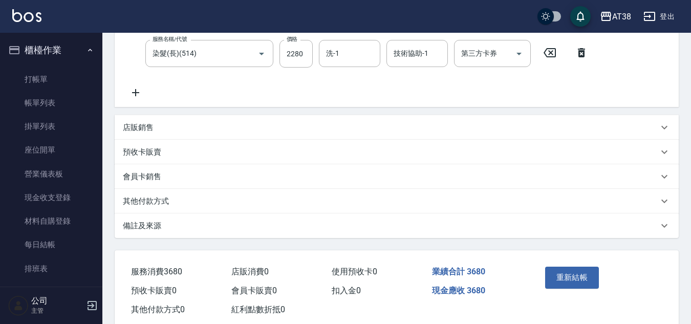
click at [149, 202] on p "其他付款方式" at bounding box center [146, 201] width 46 height 11
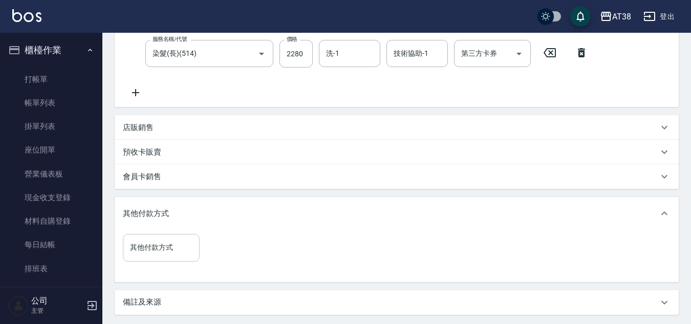
click at [147, 246] on input "其他付款方式" at bounding box center [161, 248] width 68 height 18
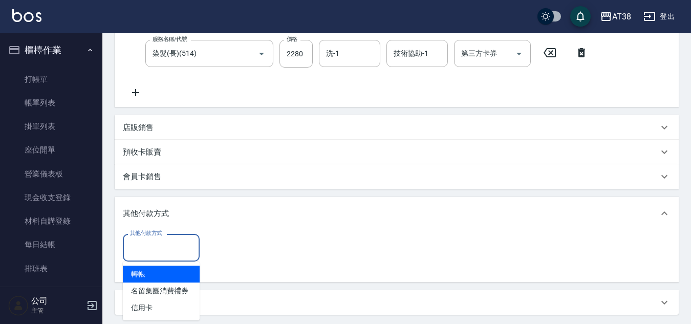
click at [142, 274] on span "轉帳" at bounding box center [161, 274] width 77 height 17
type input "轉帳"
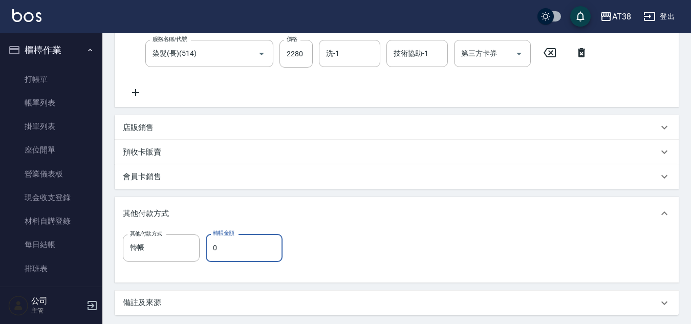
click at [215, 248] on input "0" at bounding box center [244, 248] width 77 height 28
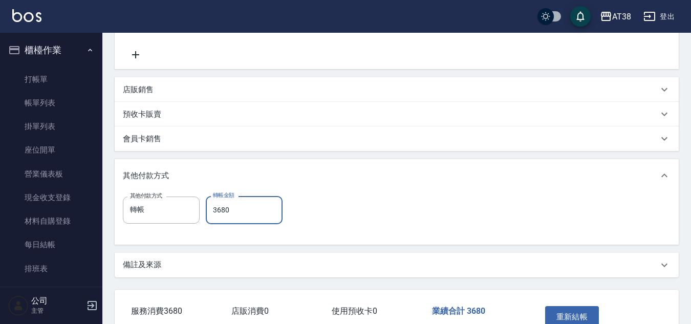
scroll to position [307, 0]
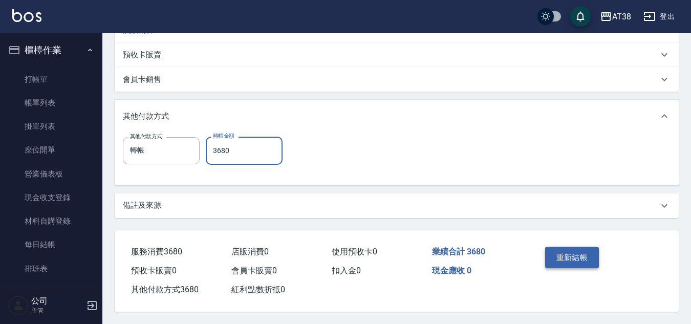
type input "3680"
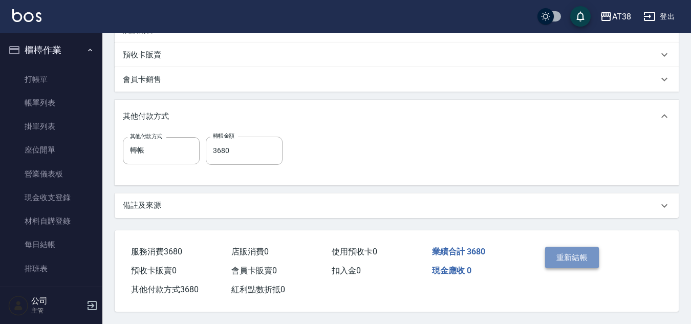
click at [587, 252] on button "重新結帳" at bounding box center [572, 257] width 54 height 21
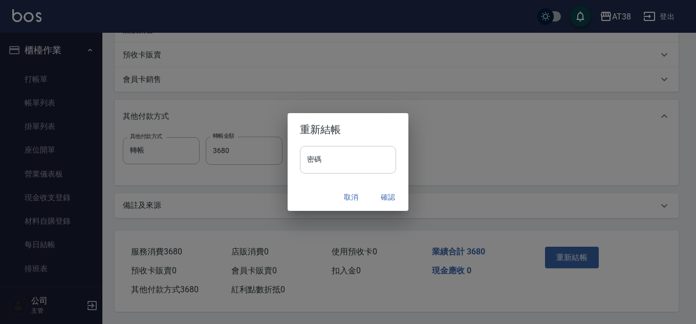
drag, startPoint x: 361, startPoint y: 163, endPoint x: 360, endPoint y: 158, distance: 5.1
click at [361, 163] on input "密碼" at bounding box center [348, 160] width 96 height 28
type input "**********"
click at [353, 198] on button "取消" at bounding box center [351, 197] width 33 height 19
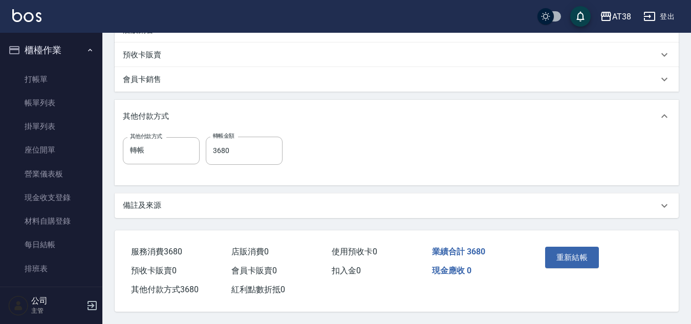
click at [664, 11] on button "登出" at bounding box center [658, 16] width 39 height 19
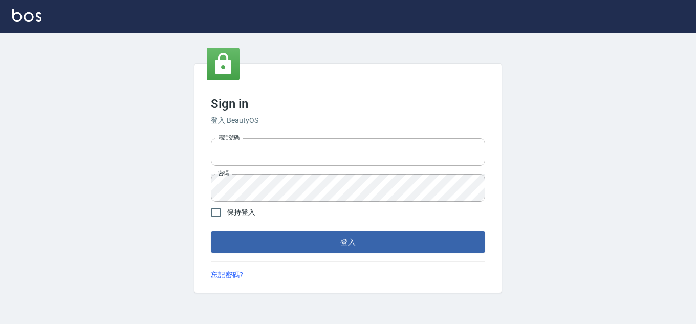
type input "28822767"
click at [219, 215] on input "保持登入" at bounding box center [215, 212] width 21 height 21
checkbox input "true"
click at [239, 236] on button "登入" at bounding box center [348, 241] width 274 height 21
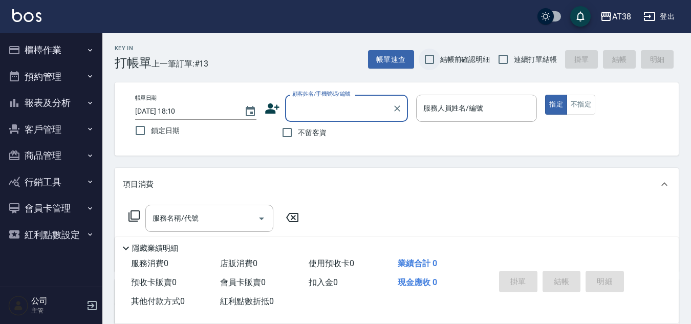
click at [427, 57] on input "結帳前確認明細" at bounding box center [429, 59] width 21 height 21
checkbox input "true"
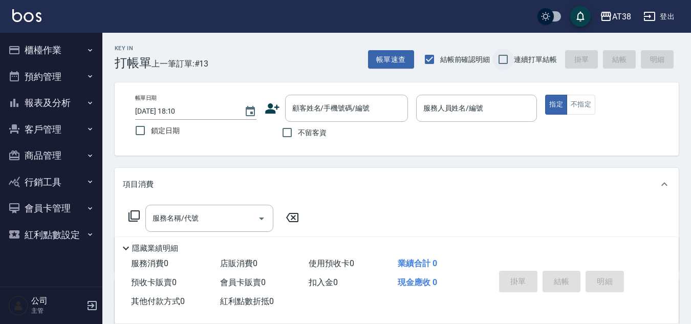
click at [504, 55] on input "連續打單結帳" at bounding box center [502, 59] width 21 height 21
checkbox input "true"
click at [289, 130] on input "不留客資" at bounding box center [286, 132] width 21 height 21
checkbox input "true"
click at [393, 61] on button "帳單速查" at bounding box center [391, 59] width 46 height 19
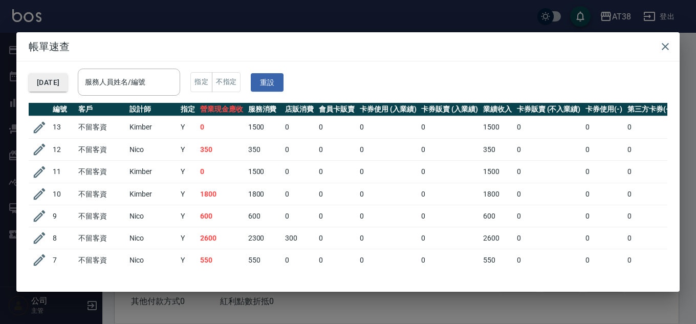
click at [68, 89] on button "[DATE]" at bounding box center [48, 82] width 39 height 19
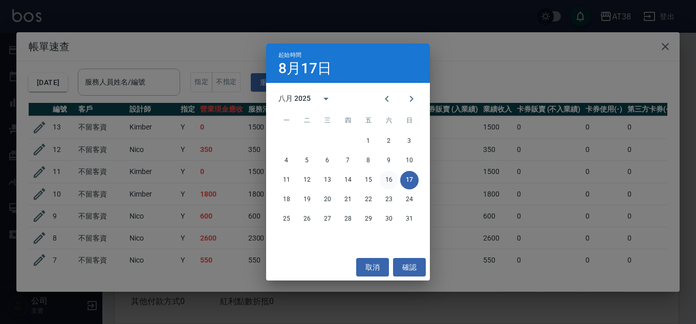
click at [392, 177] on button "16" at bounding box center [389, 180] width 18 height 18
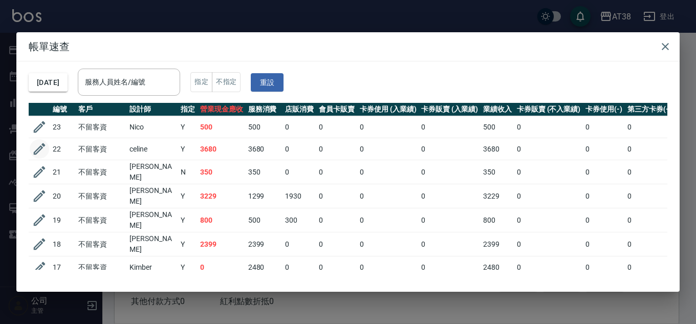
click at [35, 147] on icon "button" at bounding box center [39, 148] width 15 height 15
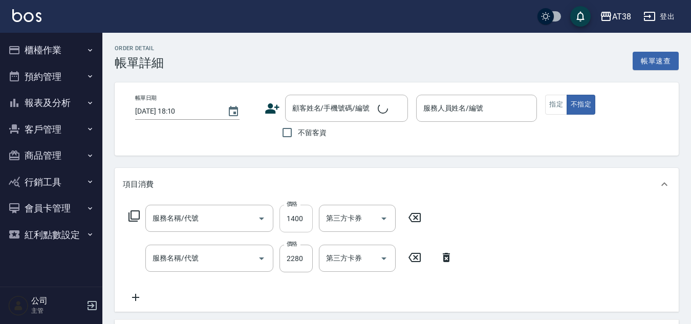
type input "2025/08/16 20:23"
checkbox input "true"
type input "Celine-014"
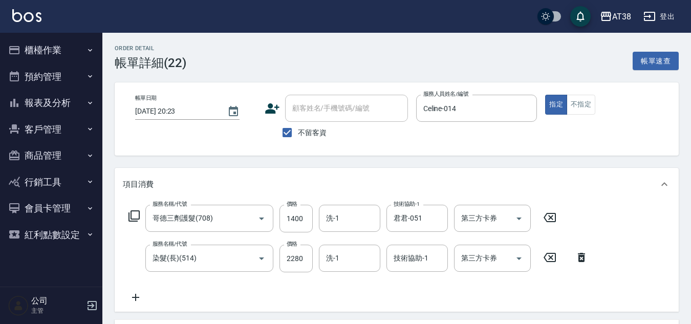
type input "哥德三劑護髮(708)"
type input "染髮(長)(514)"
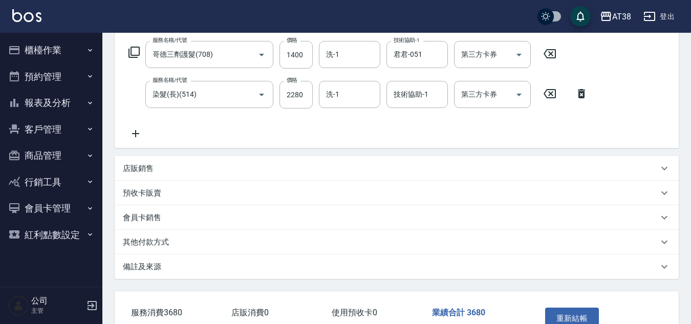
scroll to position [229, 0]
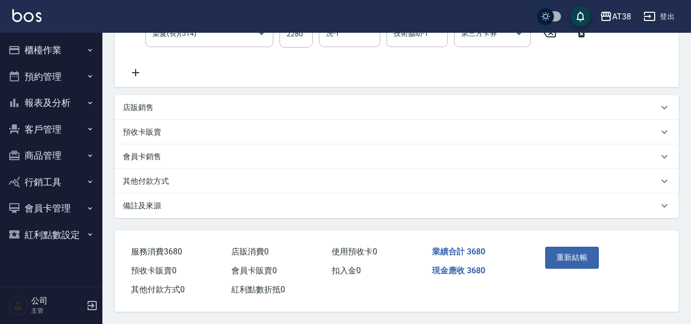
click at [165, 176] on p "其他付款方式" at bounding box center [146, 181] width 46 height 11
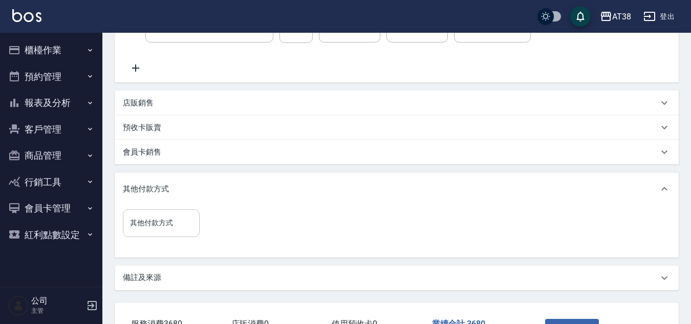
click at [158, 223] on input "其他付款方式" at bounding box center [161, 223] width 68 height 18
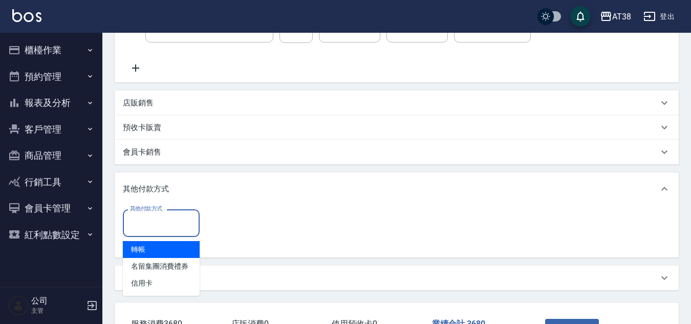
click at [136, 245] on span "轉帳" at bounding box center [161, 249] width 77 height 17
type input "轉帳"
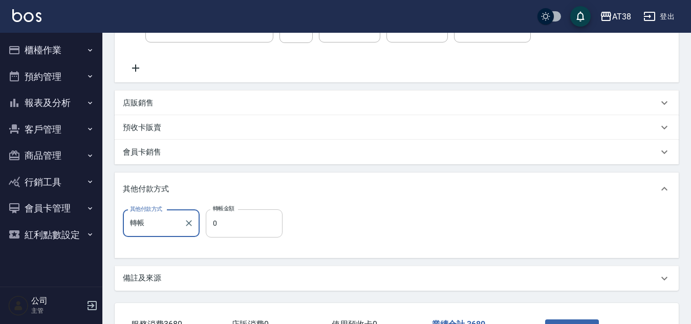
click at [209, 227] on input "0" at bounding box center [244, 223] width 77 height 28
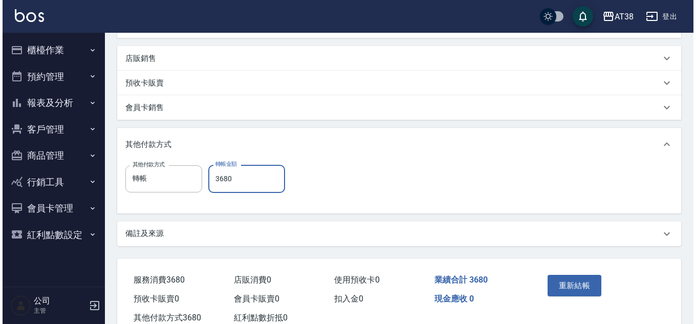
scroll to position [307, 0]
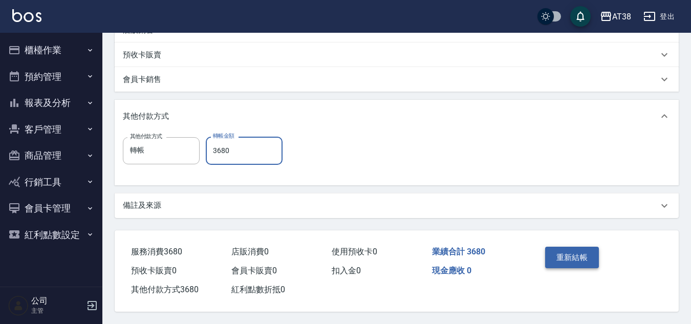
type input "3680"
click at [574, 251] on button "重新結帳" at bounding box center [572, 257] width 54 height 21
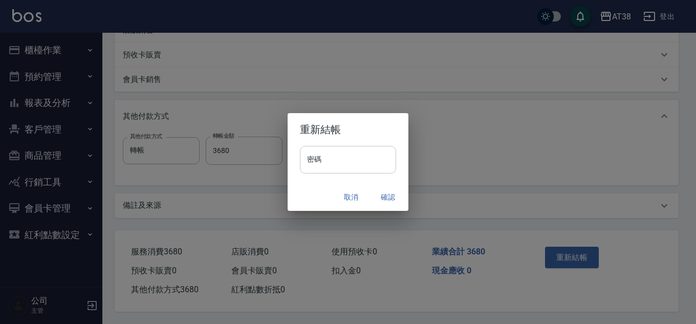
click at [351, 164] on input "密碼" at bounding box center [348, 160] width 96 height 28
type input "******"
click at [389, 196] on button "確認" at bounding box center [388, 197] width 33 height 19
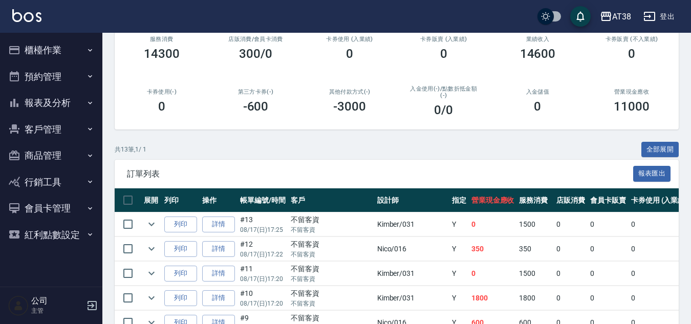
scroll to position [134, 0]
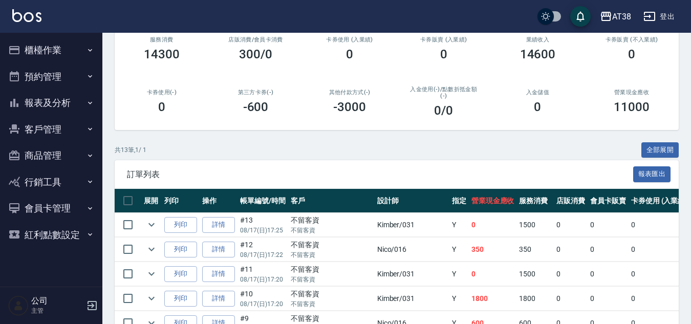
click at [38, 47] on button "櫃檯作業" at bounding box center [51, 50] width 94 height 27
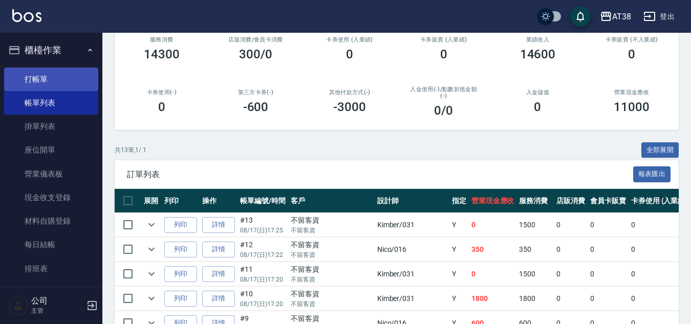
click at [35, 78] on link "打帳單" at bounding box center [51, 80] width 94 height 24
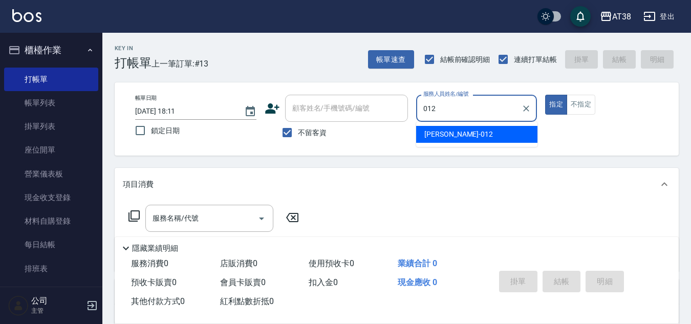
type input "[PERSON_NAME]-012"
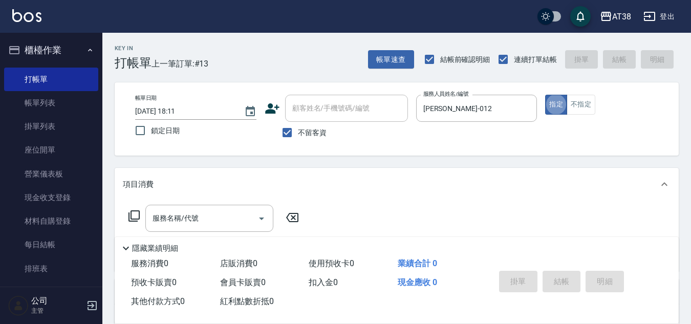
type button "true"
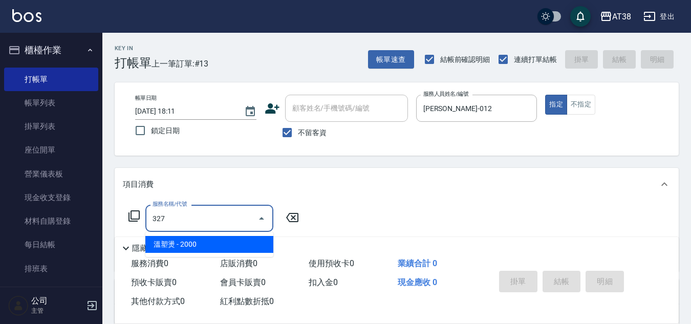
type input "溫塑燙(327)"
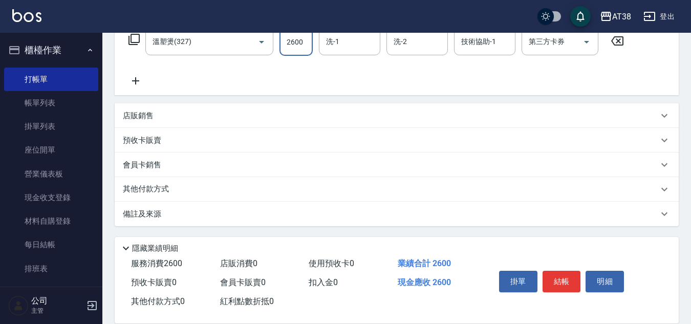
scroll to position [177, 0]
type input "2600"
click at [169, 185] on p "其他付款方式" at bounding box center [148, 188] width 51 height 11
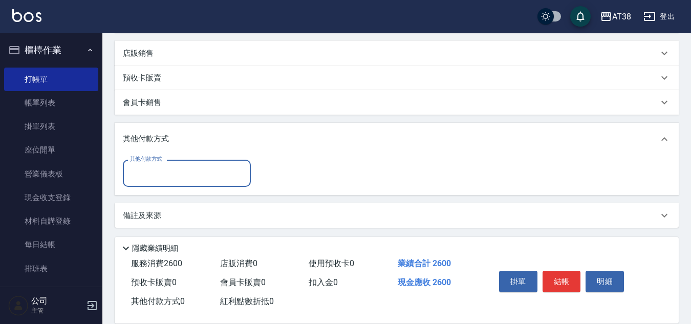
scroll to position [241, 0]
click at [136, 172] on input "其他付款方式" at bounding box center [186, 171] width 119 height 18
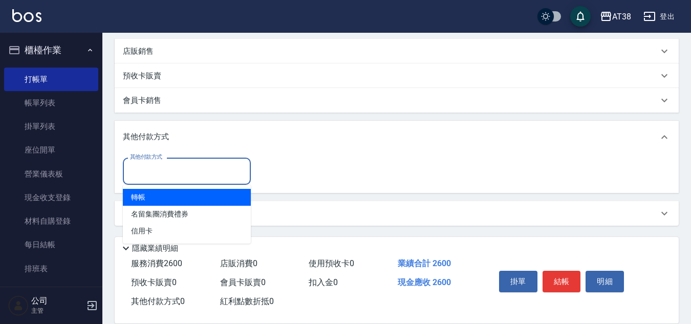
click at [141, 190] on span "轉帳" at bounding box center [187, 197] width 128 height 17
type input "轉帳"
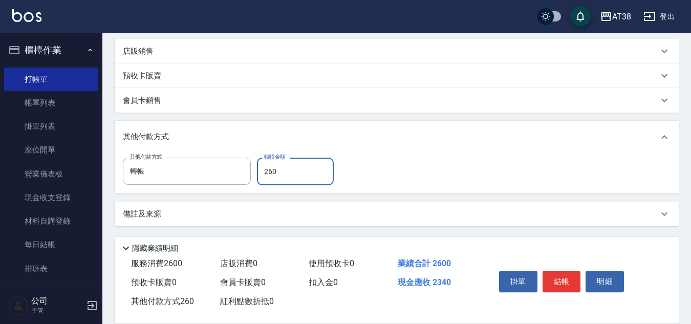
type input "2600"
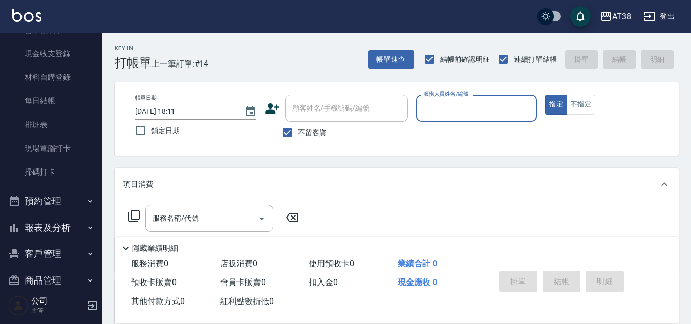
scroll to position [242, 0]
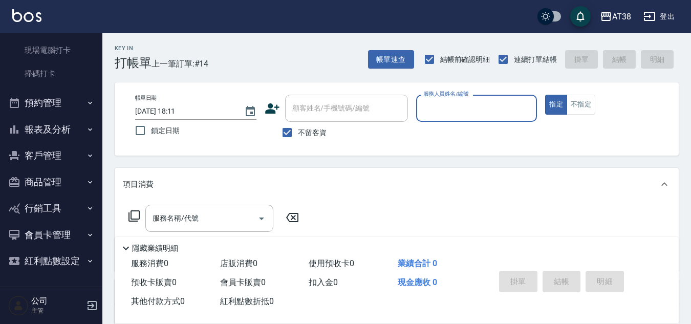
click at [51, 131] on button "報表及分析" at bounding box center [51, 129] width 94 height 27
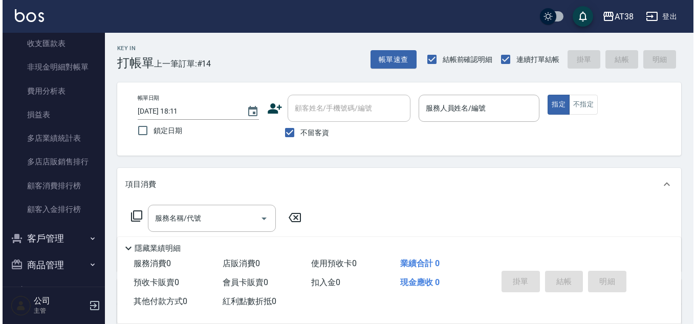
scroll to position [1163, 0]
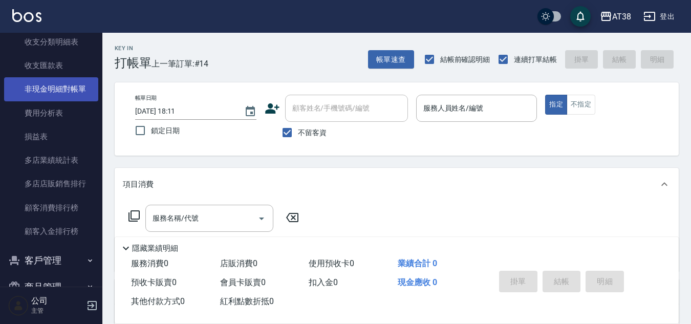
click at [73, 89] on link "非現金明細對帳單" at bounding box center [51, 89] width 94 height 24
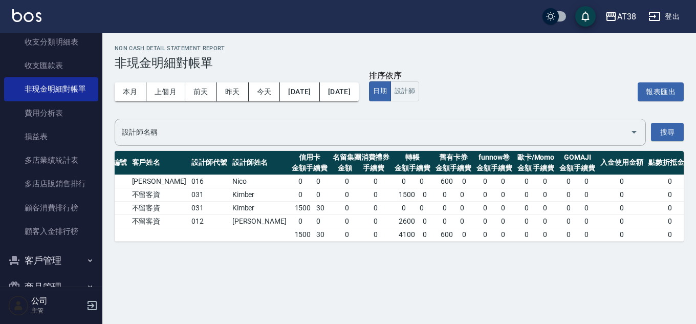
scroll to position [0, 80]
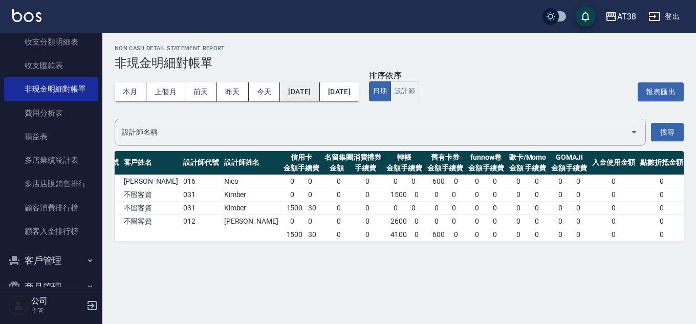
click at [319, 91] on button "[DATE]" at bounding box center [299, 91] width 39 height 19
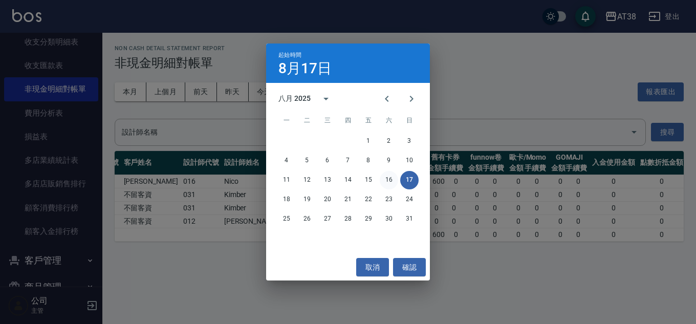
click at [389, 179] on button "16" at bounding box center [389, 180] width 18 height 18
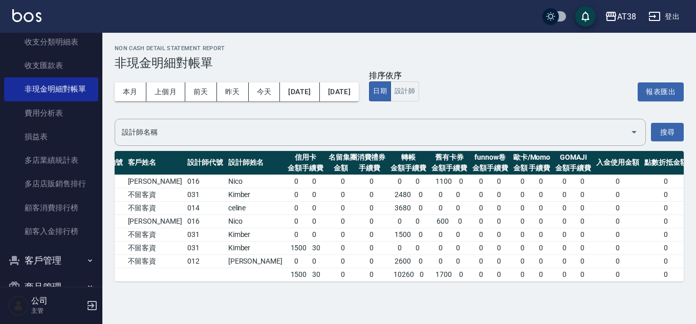
scroll to position [0, 80]
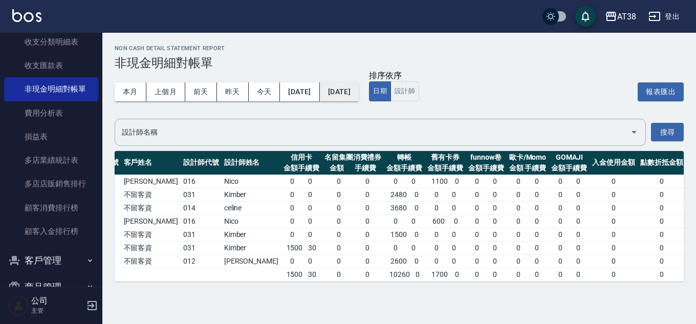
click at [359, 93] on button "[DATE]" at bounding box center [339, 91] width 39 height 19
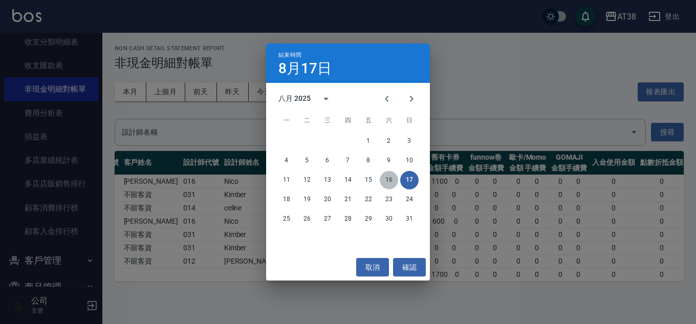
click at [384, 179] on button "16" at bounding box center [389, 180] width 18 height 18
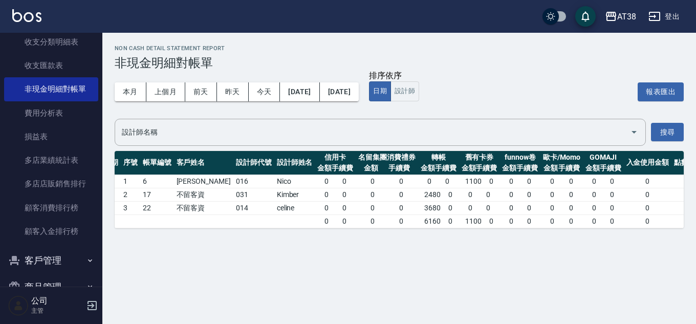
scroll to position [0, 80]
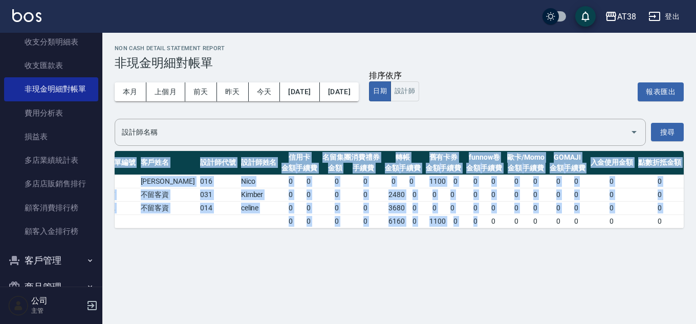
drag, startPoint x: 471, startPoint y: 228, endPoint x: 370, endPoint y: 239, distance: 101.9
click at [370, 239] on div "Non Cash Detail Statement Report 非現金明細對帳單 本月 上個月 前天 昨天 今天 2025/08/16 2025/08/16…" at bounding box center [399, 137] width 594 height 208
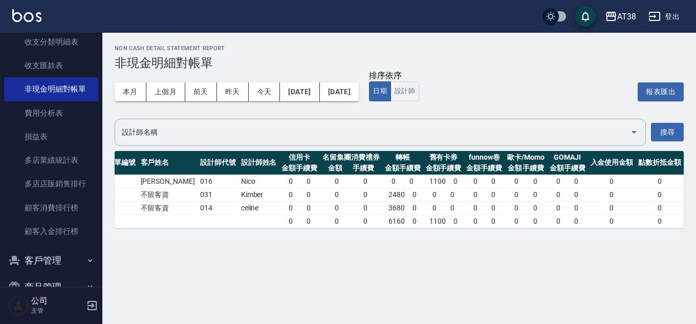
click at [423, 226] on td "1100 0" at bounding box center [443, 220] width 41 height 13
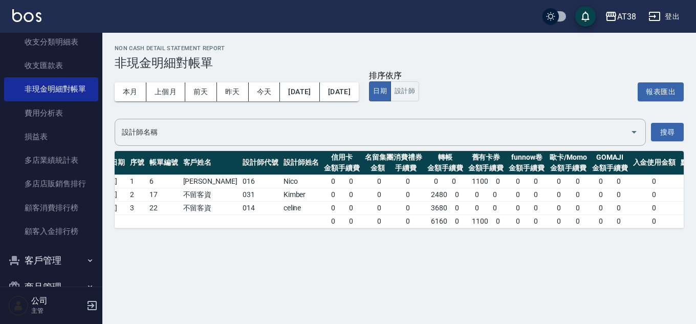
scroll to position [0, 0]
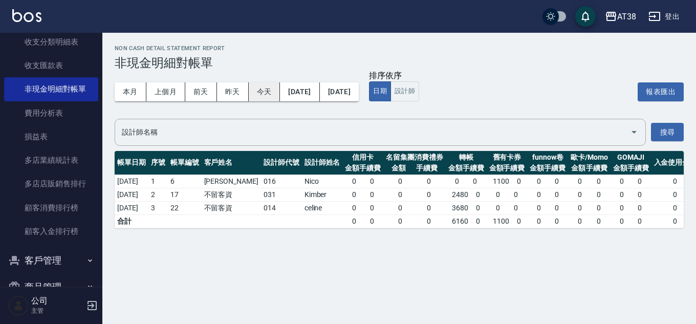
click at [257, 88] on button "今天" at bounding box center [265, 91] width 32 height 19
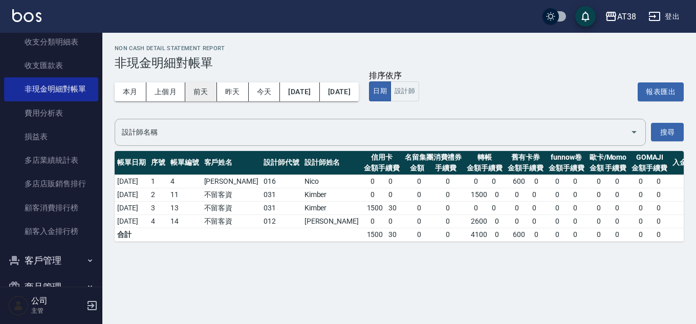
click at [208, 90] on button "前天" at bounding box center [201, 91] width 32 height 19
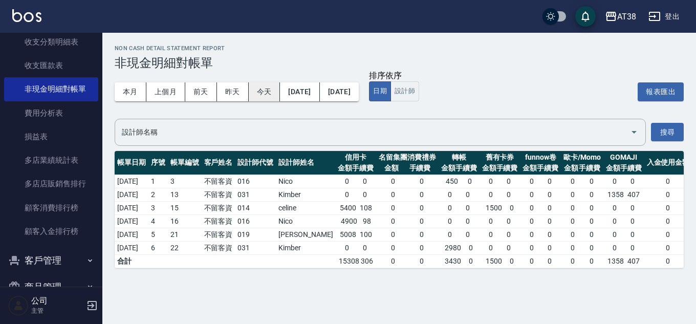
click at [268, 89] on button "今天" at bounding box center [265, 91] width 32 height 19
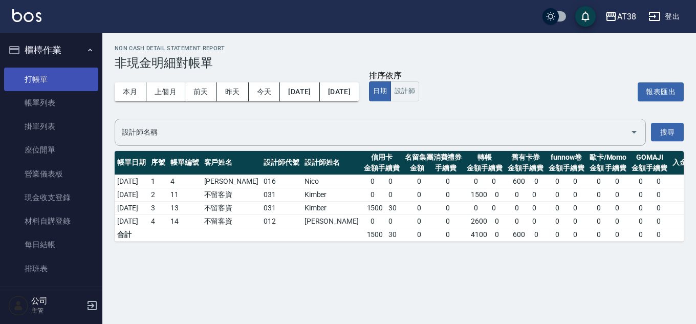
click at [40, 73] on link "打帳單" at bounding box center [51, 80] width 94 height 24
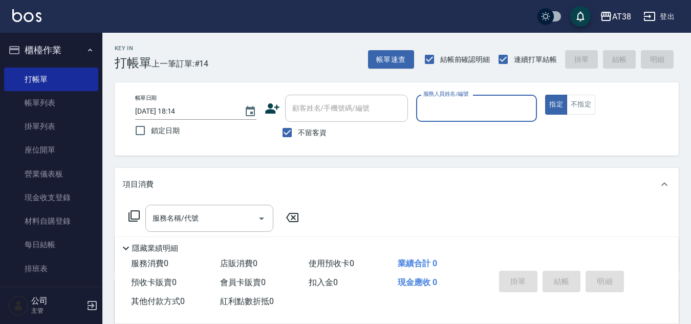
scroll to position [256, 0]
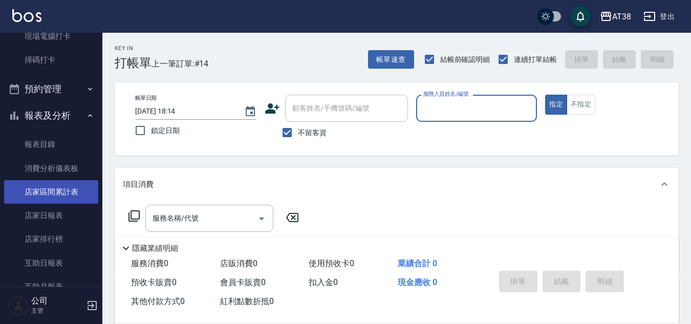
click at [54, 190] on link "店家區間累計表" at bounding box center [51, 192] width 94 height 24
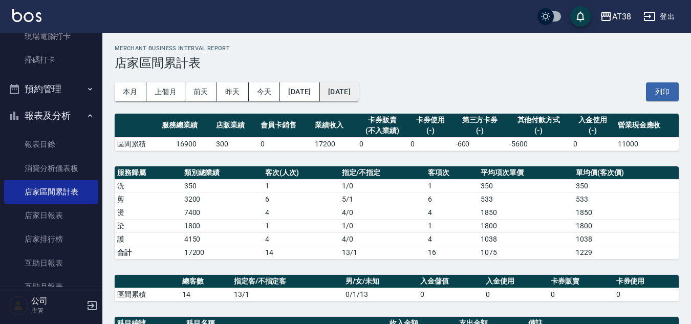
click at [354, 91] on button "[DATE]" at bounding box center [339, 91] width 39 height 19
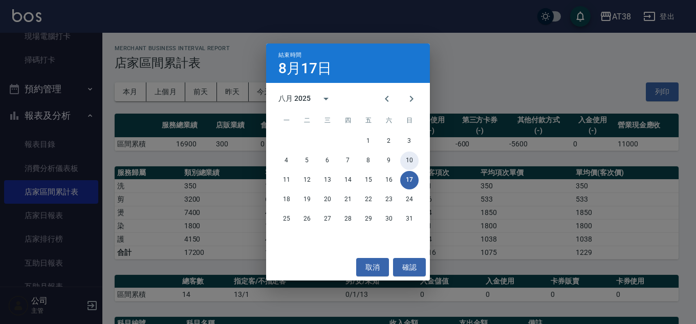
click at [412, 161] on button "10" at bounding box center [409, 161] width 18 height 18
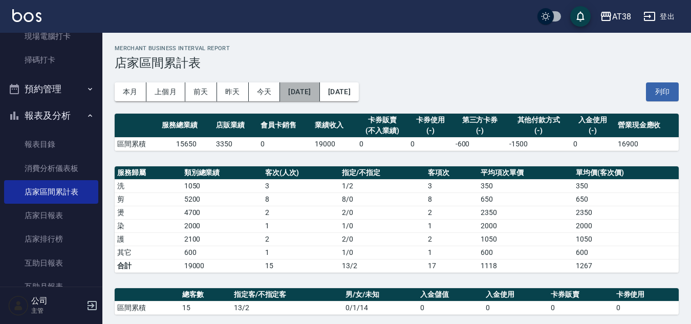
click at [319, 93] on button "2025/08/10" at bounding box center [299, 91] width 39 height 19
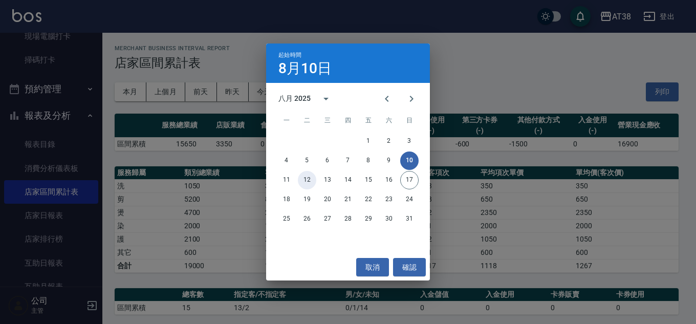
click at [305, 180] on button "12" at bounding box center [307, 180] width 18 height 18
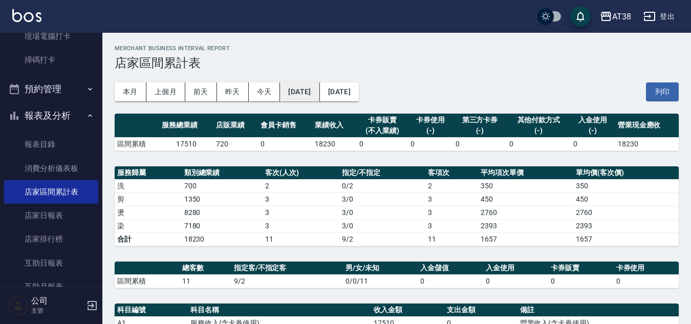
click at [297, 90] on button "2025/08/12" at bounding box center [299, 91] width 39 height 19
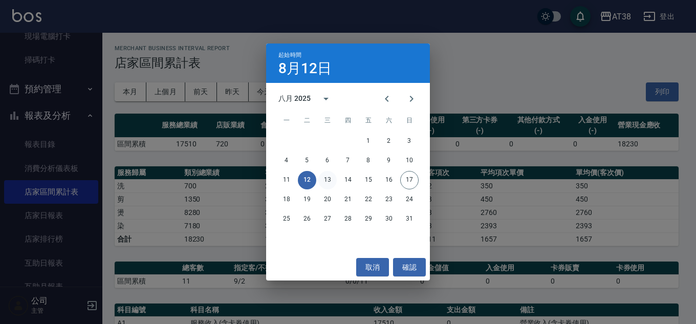
click at [327, 179] on button "13" at bounding box center [327, 180] width 18 height 18
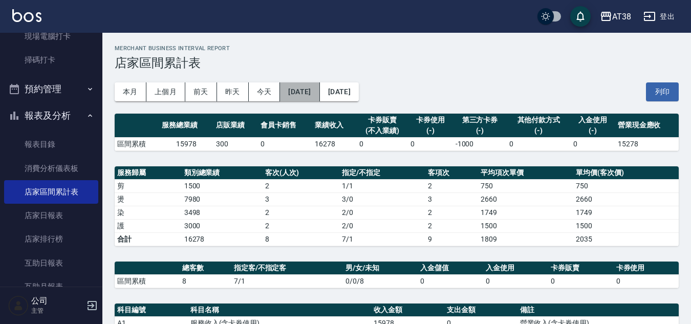
click at [313, 85] on button "2025/08/13" at bounding box center [299, 91] width 39 height 19
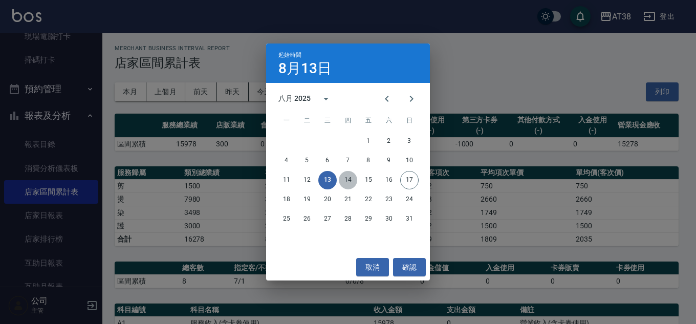
click at [345, 185] on button "14" at bounding box center [348, 180] width 18 height 18
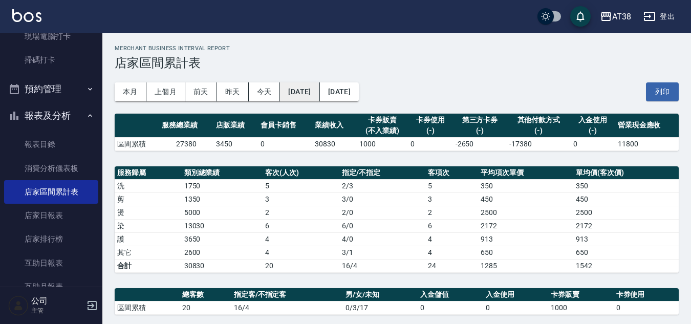
click at [305, 94] on button "2025/08/14" at bounding box center [299, 91] width 39 height 19
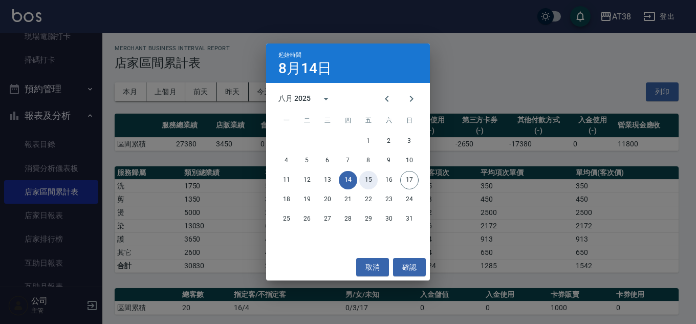
click at [367, 181] on button "15" at bounding box center [368, 180] width 18 height 18
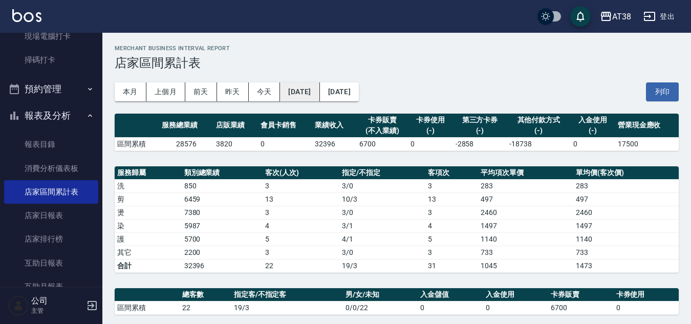
click at [313, 95] on button "2025/08/15" at bounding box center [299, 91] width 39 height 19
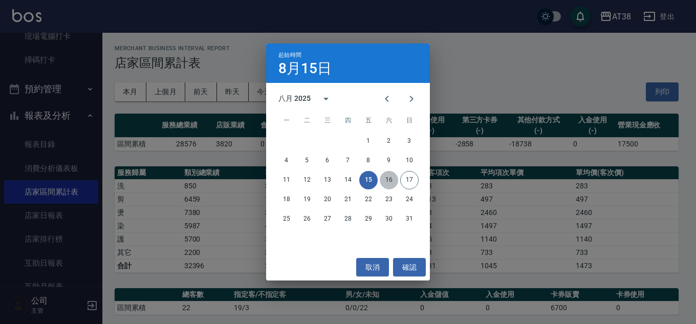
click at [393, 182] on button "16" at bounding box center [389, 180] width 18 height 18
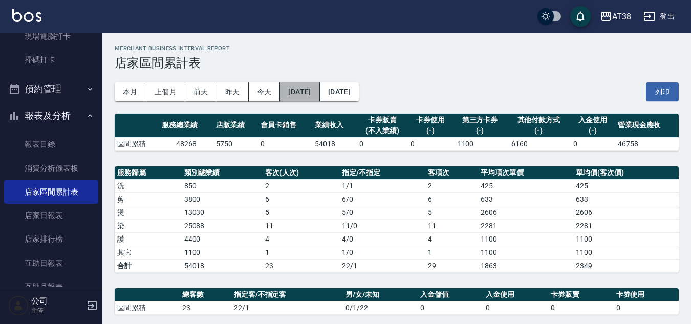
click at [315, 89] on button "2025/08/16" at bounding box center [299, 91] width 39 height 19
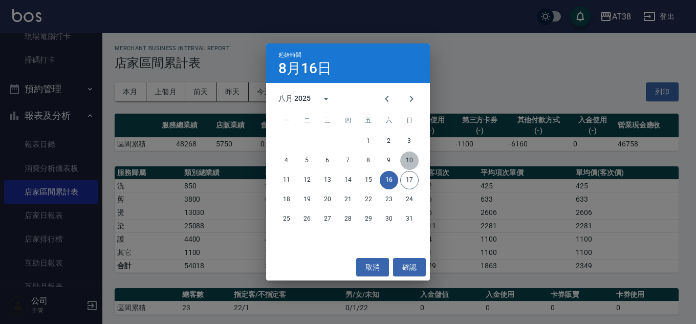
click at [412, 154] on button "10" at bounding box center [409, 161] width 18 height 18
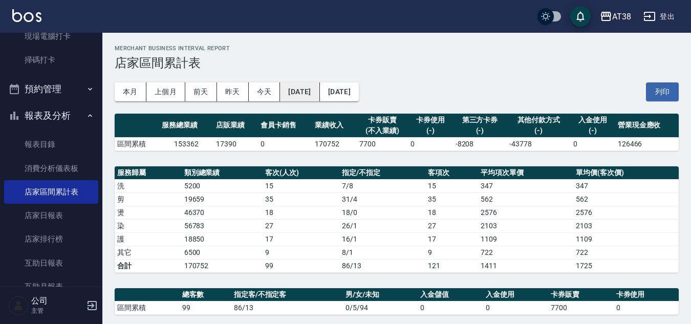
click at [309, 94] on button "2025/08/10" at bounding box center [299, 91] width 39 height 19
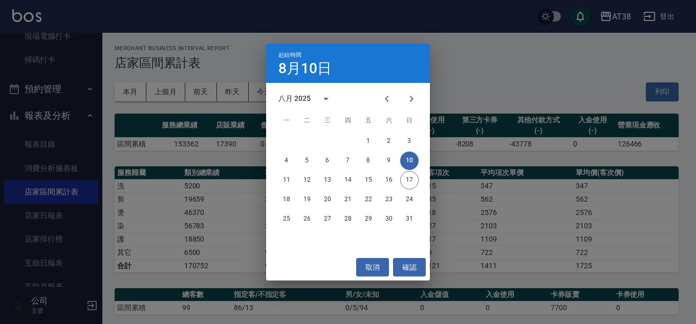
click at [406, 156] on button "10" at bounding box center [409, 161] width 18 height 18
click at [489, 61] on div "起始時間 8月10日 八月 2025 一 二 三 四 五 六 日 1 2 3 4 5 6 7 8 9 10 11 12 13 14 15 16 17 18 1…" at bounding box center [348, 162] width 696 height 324
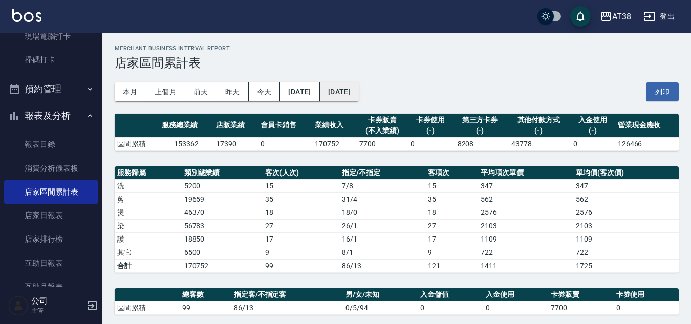
click at [359, 89] on button "2025/08/16" at bounding box center [339, 91] width 39 height 19
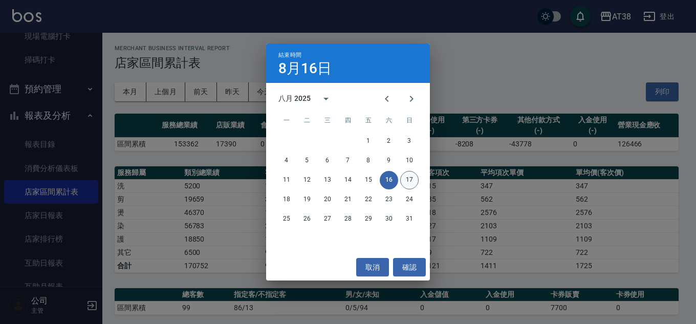
click at [410, 175] on button "17" at bounding box center [409, 180] width 18 height 18
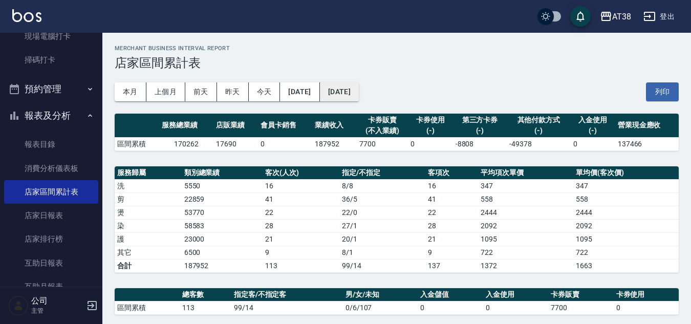
click at [359, 89] on button "[DATE]" at bounding box center [339, 91] width 39 height 19
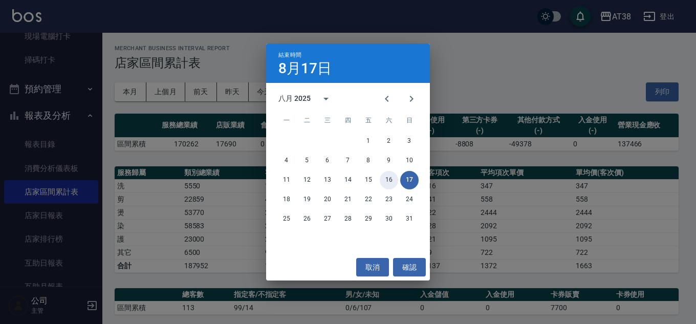
click at [388, 176] on button "16" at bounding box center [389, 180] width 18 height 18
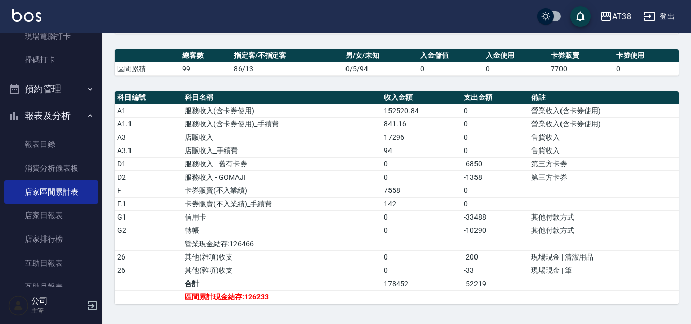
scroll to position [247, 0]
